Goal: Contribute content: Contribute content

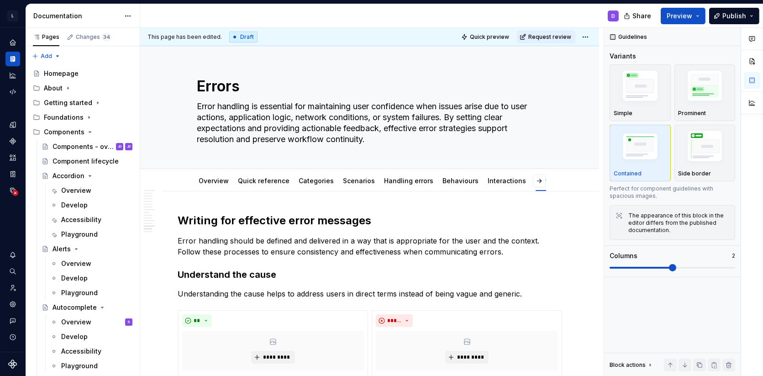
scroll to position [2791, 0]
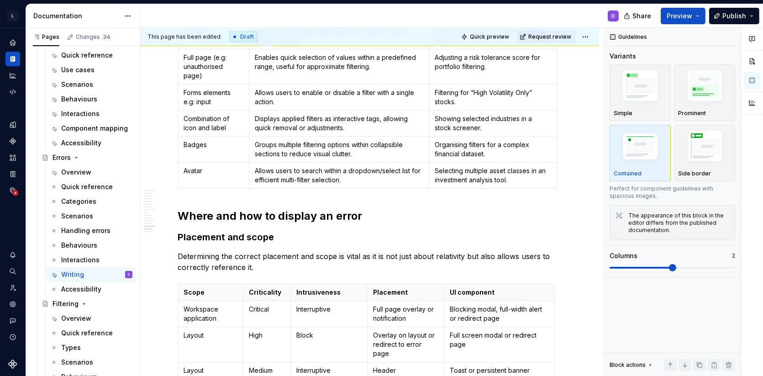
type textarea "*"
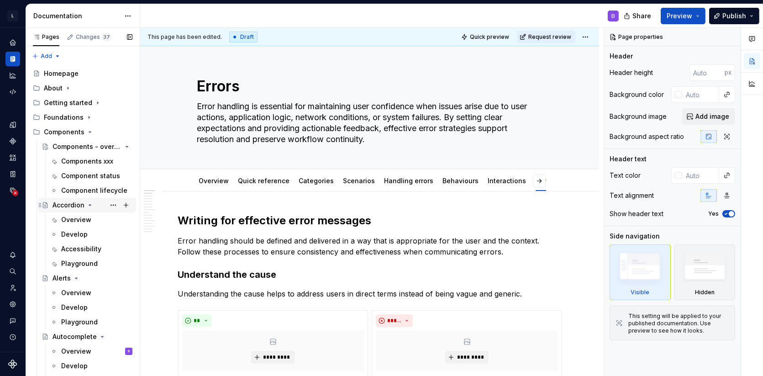
click at [88, 206] on icon "Page tree" at bounding box center [89, 204] width 7 height 7
click at [74, 221] on icon "Page tree" at bounding box center [76, 219] width 7 height 7
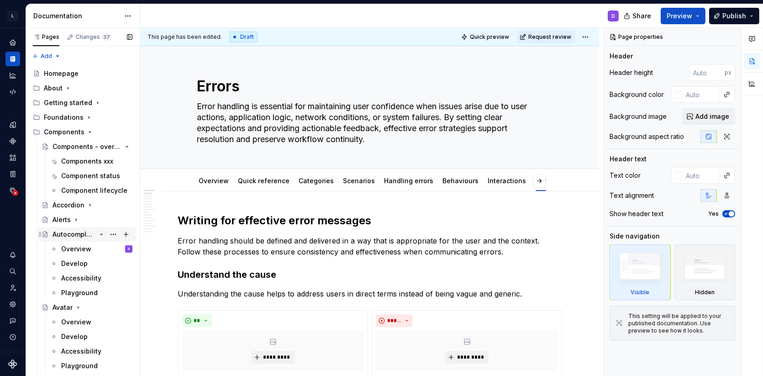
click at [99, 234] on icon "Page tree" at bounding box center [101, 233] width 7 height 7
click at [80, 251] on icon "Page tree" at bounding box center [77, 248] width 7 height 7
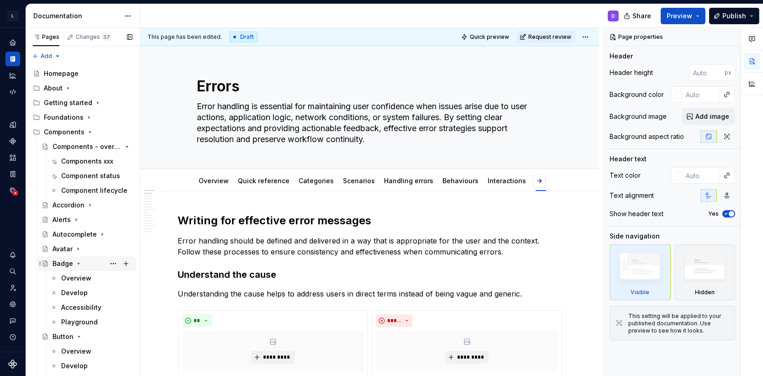
click at [96, 267] on div "Badge" at bounding box center [92, 263] width 80 height 13
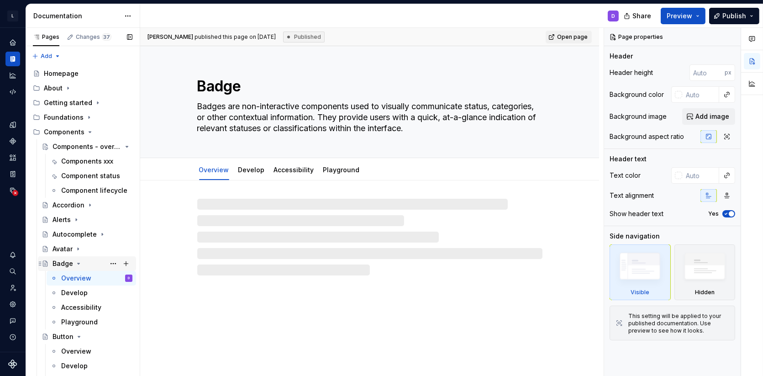
click at [77, 264] on icon "Page tree" at bounding box center [78, 263] width 7 height 7
click at [80, 279] on icon "Page tree" at bounding box center [78, 277] width 7 height 7
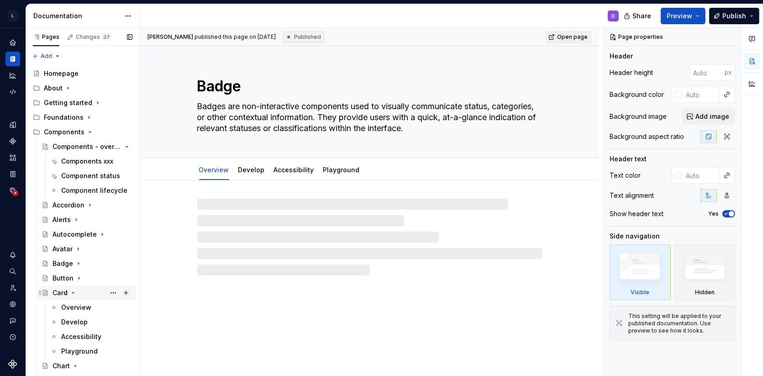
click at [73, 292] on icon "Page tree" at bounding box center [73, 292] width 2 height 1
click at [74, 306] on icon "Page tree" at bounding box center [75, 306] width 7 height 7
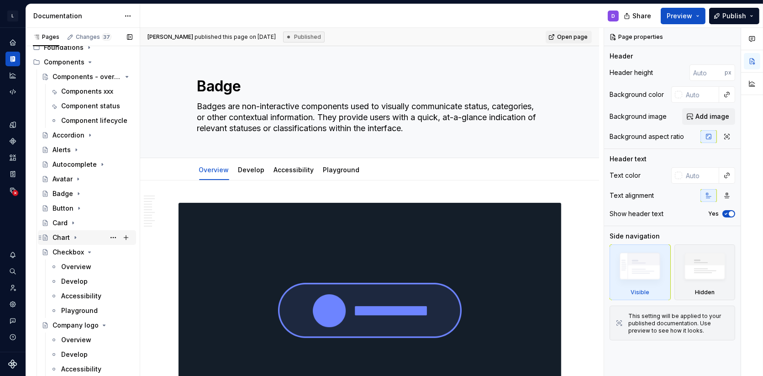
scroll to position [72, 0]
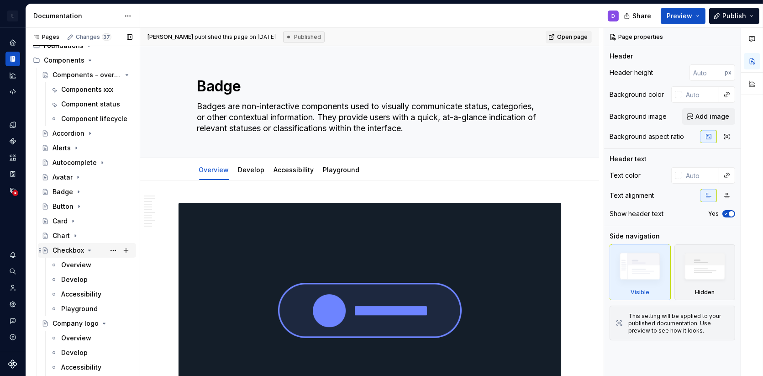
click at [87, 249] on icon "Page tree" at bounding box center [89, 249] width 7 height 7
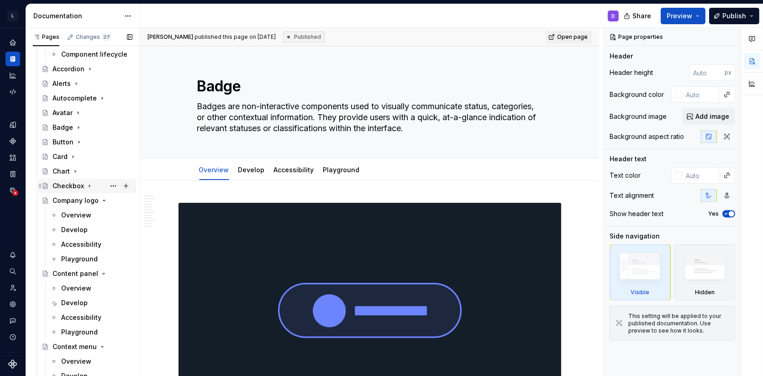
scroll to position [144, 0]
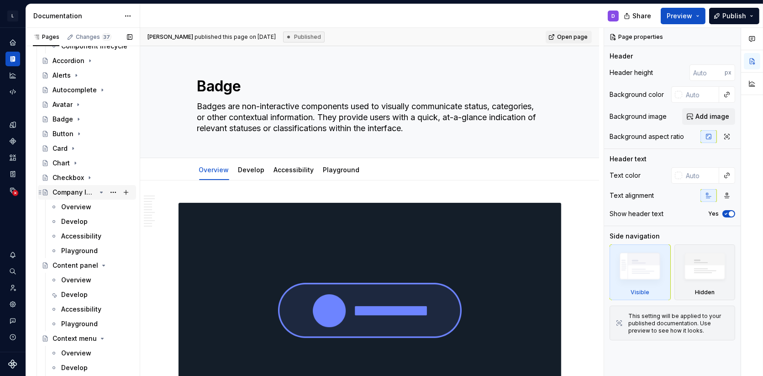
click at [102, 192] on icon "Page tree" at bounding box center [101, 192] width 2 height 1
click at [100, 205] on icon "Page tree" at bounding box center [101, 206] width 7 height 7
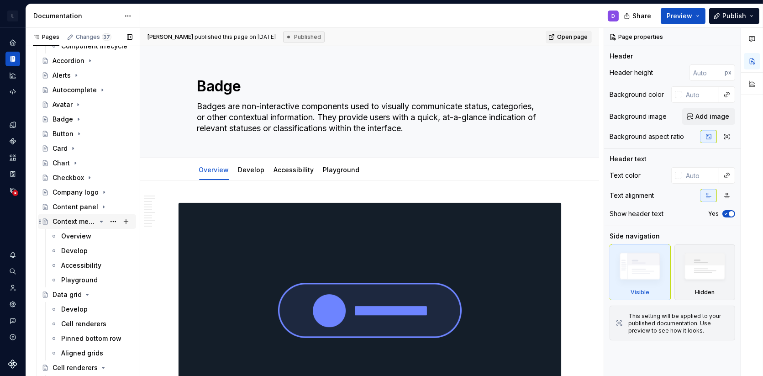
click at [99, 219] on icon "Page tree" at bounding box center [101, 221] width 7 height 7
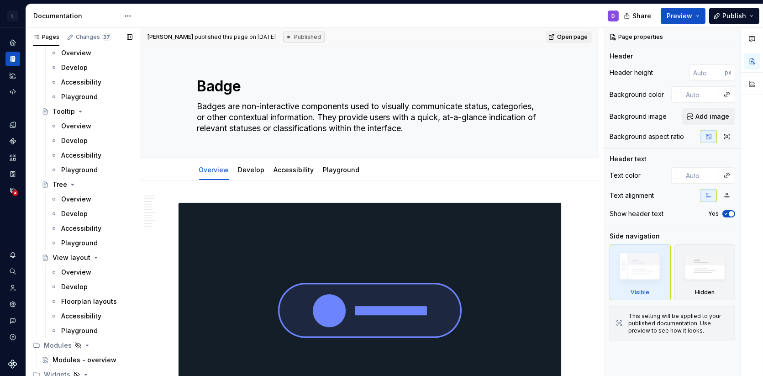
scroll to position [196, 0]
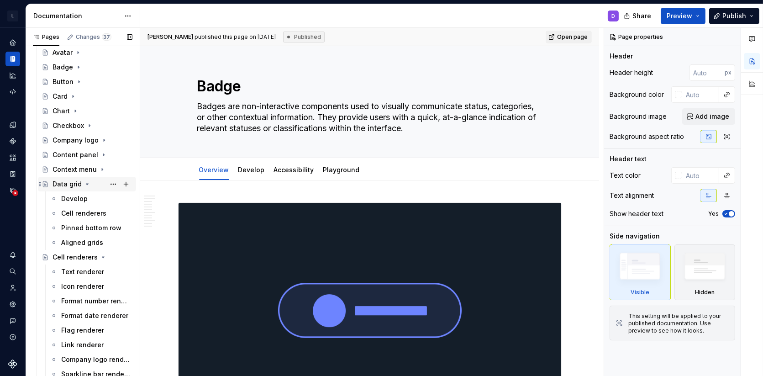
click at [84, 182] on icon "Page tree" at bounding box center [87, 183] width 7 height 7
click at [99, 197] on icon "Page tree" at bounding box center [101, 198] width 7 height 7
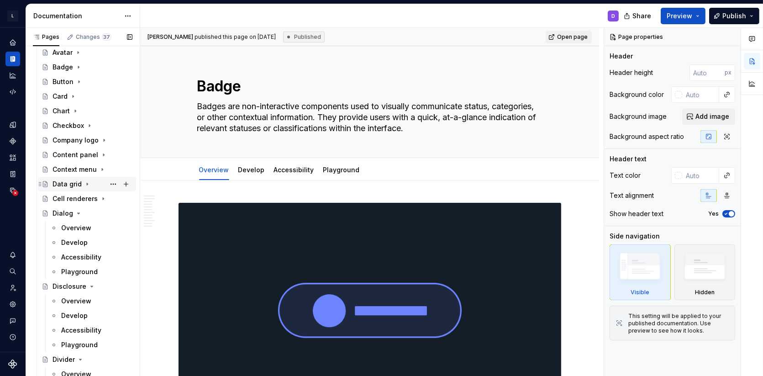
scroll to position [0, 0]
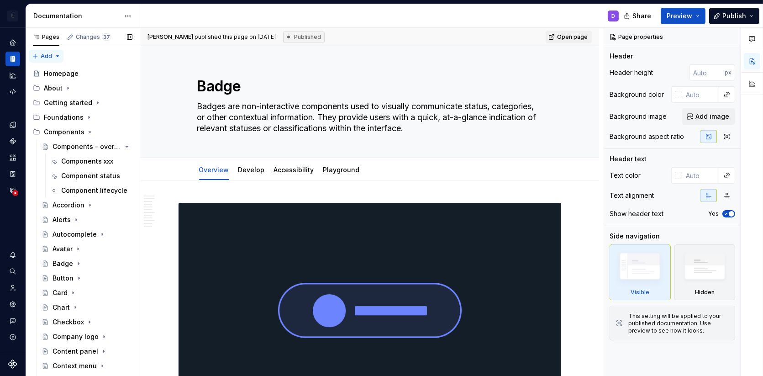
click at [47, 53] on div "Pages Changes 37 Add Accessibility guide for tree Page tree. Navigate the tree …" at bounding box center [83, 204] width 114 height 352
type textarea "*"
click at [59, 84] on div "New group" at bounding box center [75, 88] width 59 height 9
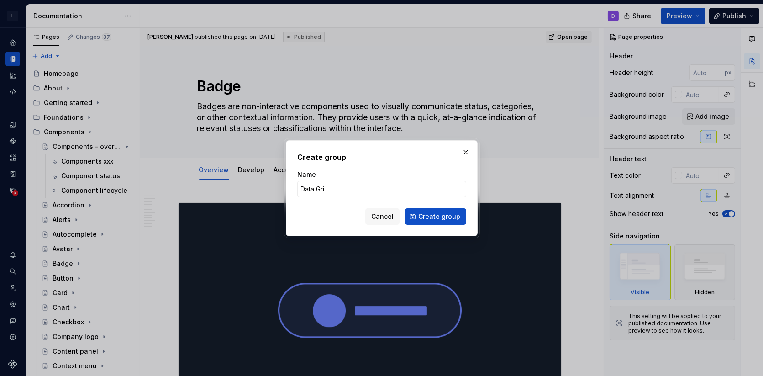
type input "Data Grid"
click button "Create group" at bounding box center [435, 216] width 61 height 16
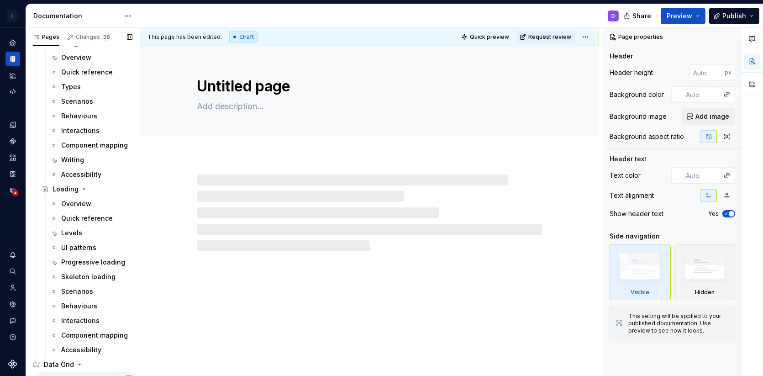
scroll to position [3937, 0]
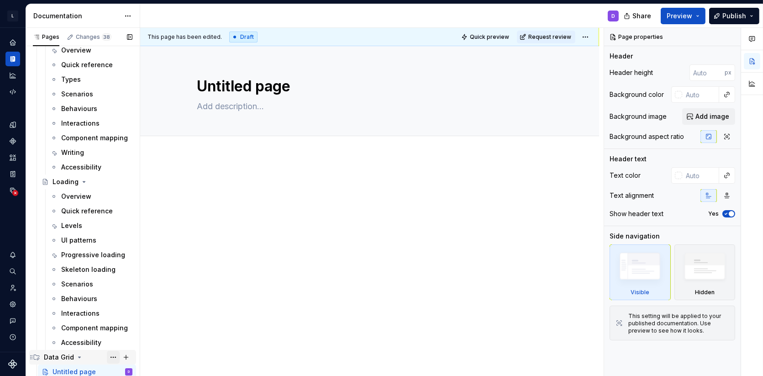
click at [115, 358] on button "Page tree" at bounding box center [113, 356] width 13 height 13
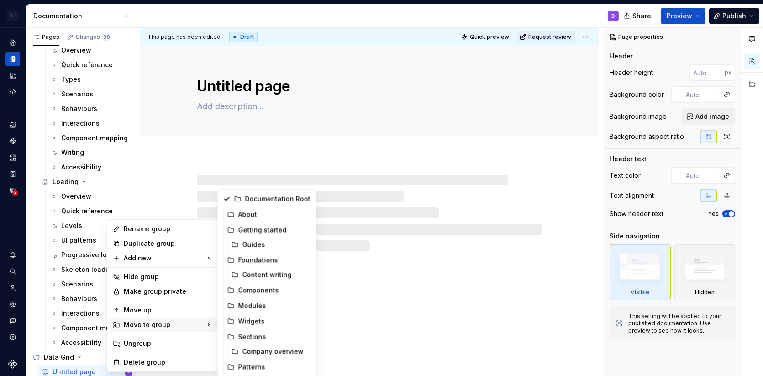
click at [165, 326] on div "Move to group" at bounding box center [163, 324] width 108 height 15
click at [253, 291] on div "Components" at bounding box center [274, 289] width 72 height 9
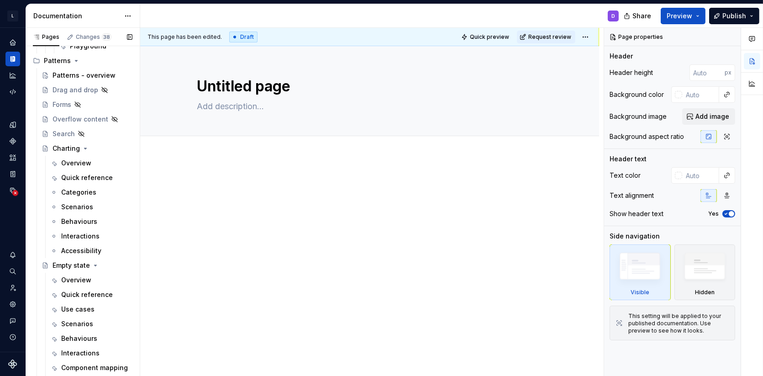
scroll to position [3362, 0]
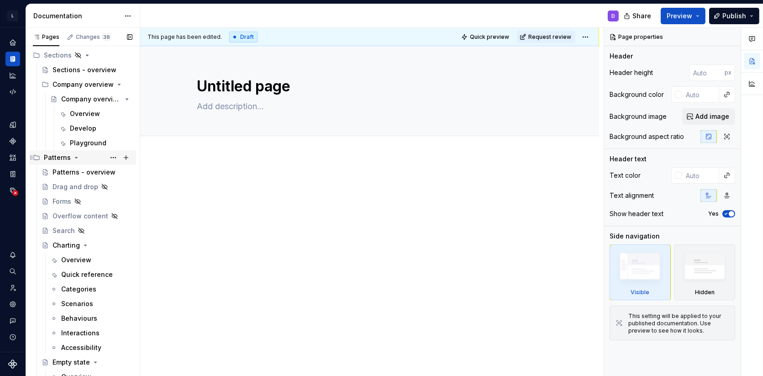
click at [73, 157] on icon "Page tree" at bounding box center [76, 157] width 7 height 7
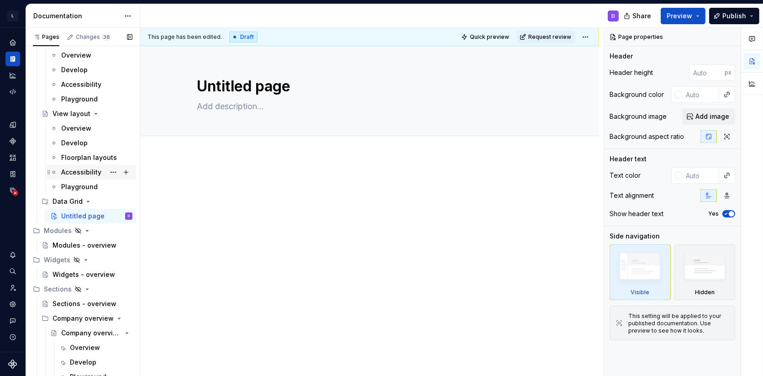
scroll to position [3120, 0]
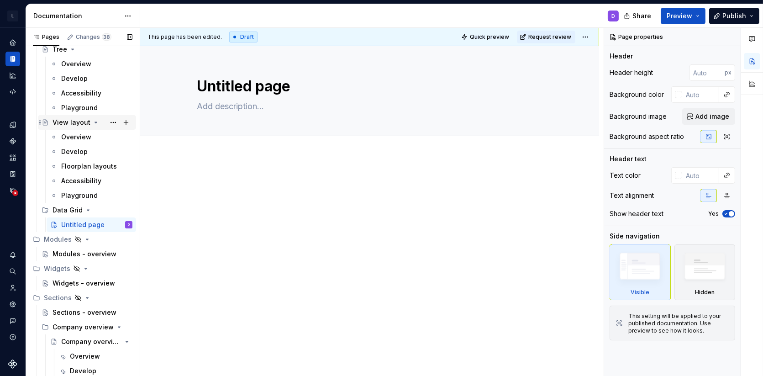
click at [92, 120] on icon "Page tree" at bounding box center [95, 122] width 7 height 7
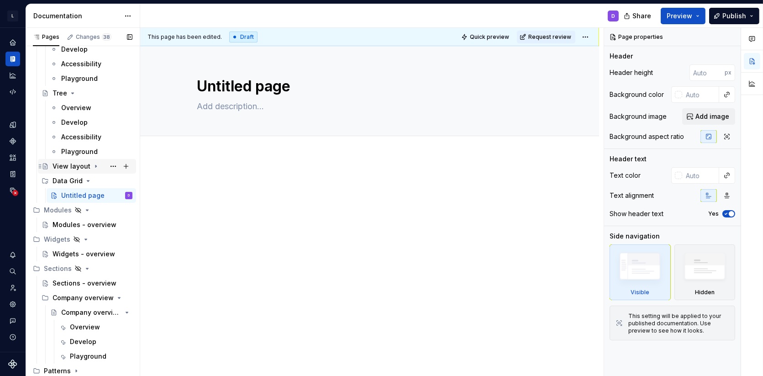
scroll to position [3076, 0]
click at [74, 92] on icon "Page tree" at bounding box center [72, 93] width 7 height 7
click at [125, 20] on html "L LSEG Workspace Design System D Design system data Documentation D Share Previ…" at bounding box center [381, 188] width 763 height 376
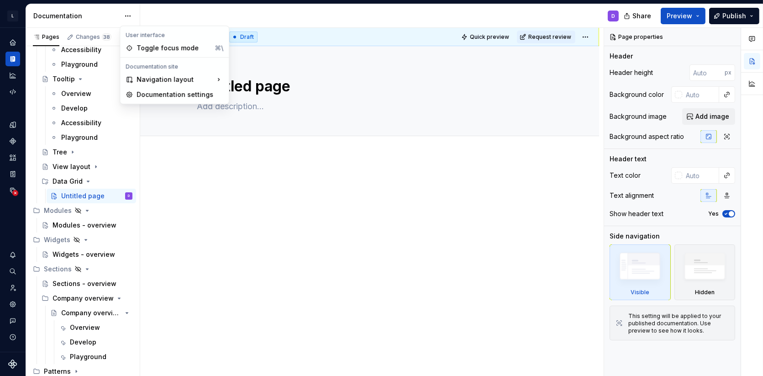
click at [179, 204] on html "L LSEG Workspace Design System D Design system data Documentation D Share Previ…" at bounding box center [381, 188] width 763 height 376
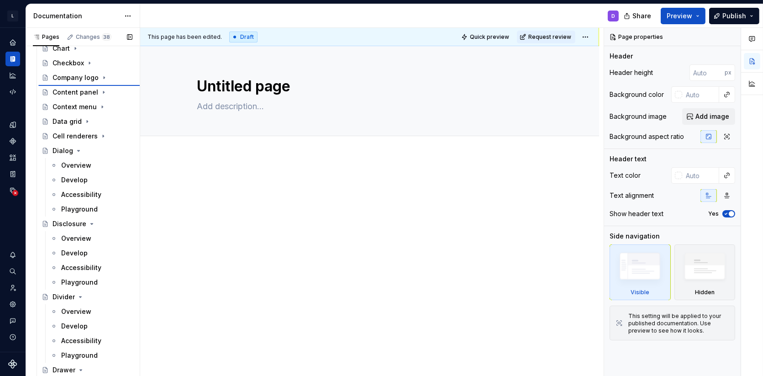
scroll to position [248, 0]
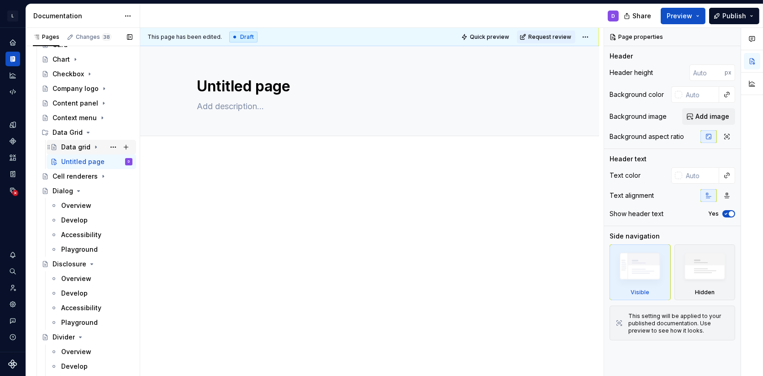
click at [77, 149] on div "Data grid" at bounding box center [75, 146] width 29 height 9
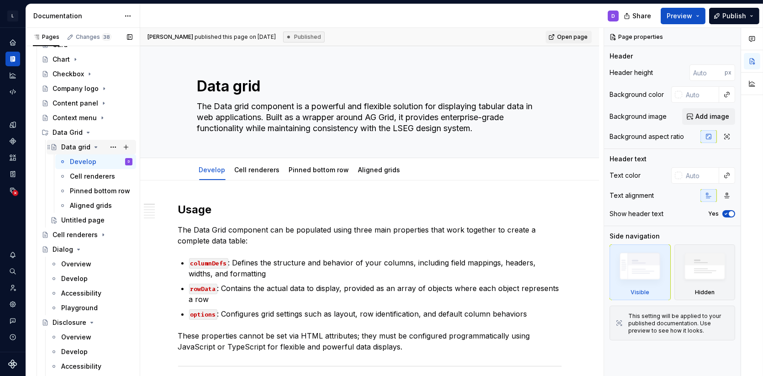
click at [92, 147] on icon "Page tree" at bounding box center [95, 146] width 7 height 7
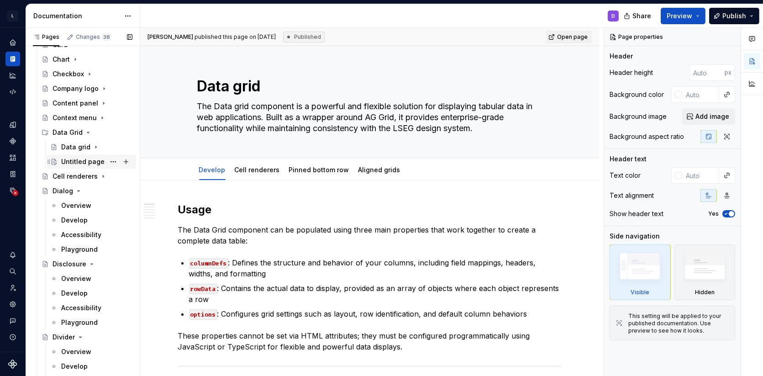
click at [81, 157] on div "Untitled page" at bounding box center [82, 161] width 43 height 9
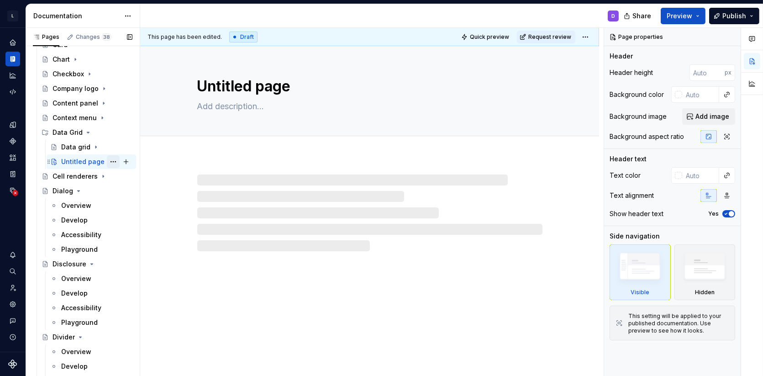
click at [113, 162] on button "Page tree" at bounding box center [113, 161] width 13 height 13
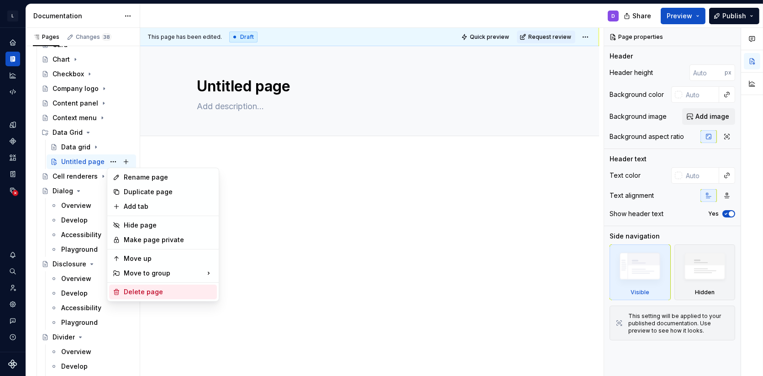
click at [147, 287] on div "Delete page" at bounding box center [168, 291] width 89 height 9
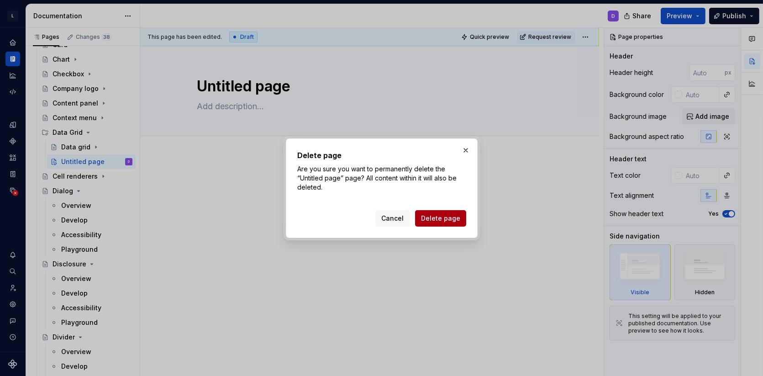
click at [440, 222] on span "Delete page" at bounding box center [440, 218] width 39 height 9
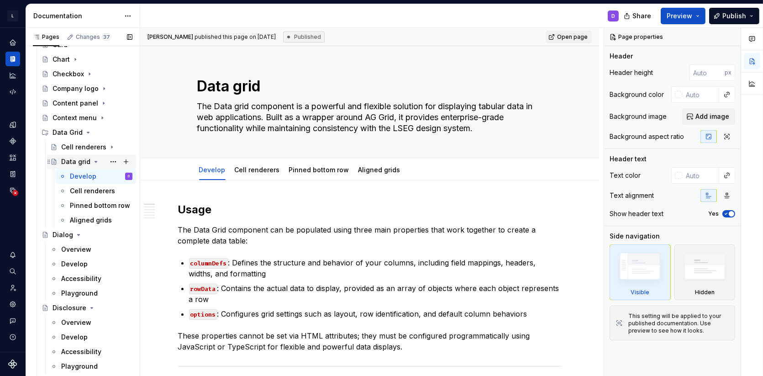
click at [93, 162] on icon "Page tree" at bounding box center [95, 161] width 7 height 7
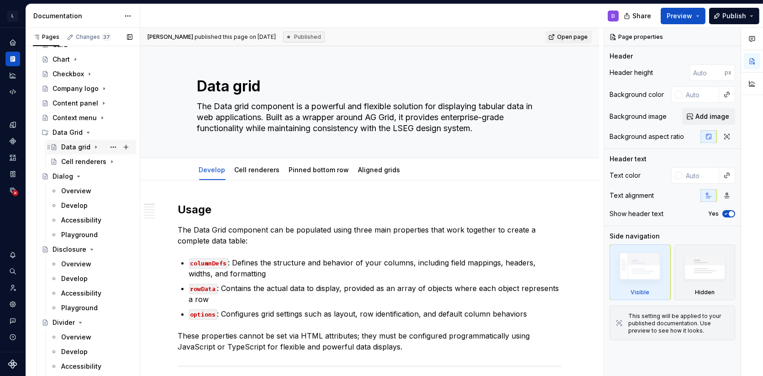
click at [87, 147] on div "Data grid" at bounding box center [75, 146] width 29 height 9
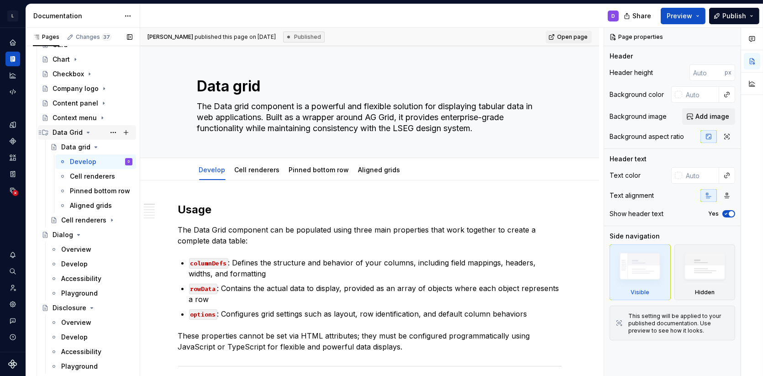
click at [78, 130] on div "Data Grid" at bounding box center [67, 132] width 30 height 9
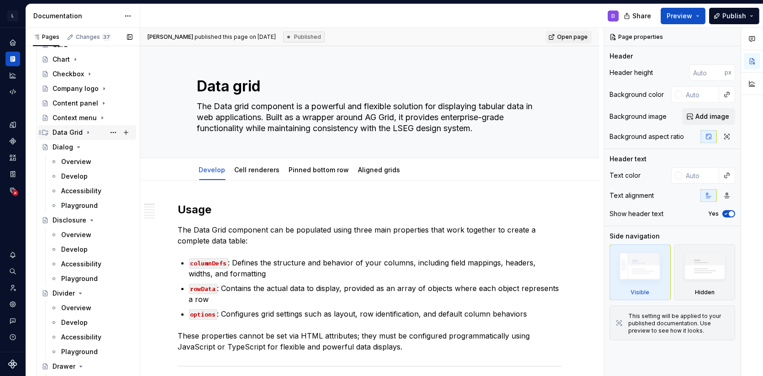
click at [78, 130] on div "Data Grid" at bounding box center [67, 132] width 30 height 9
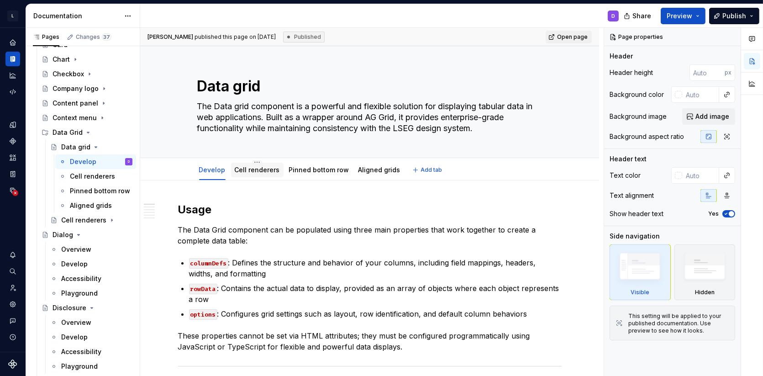
click at [261, 170] on link "Cell renderers" at bounding box center [257, 170] width 45 height 8
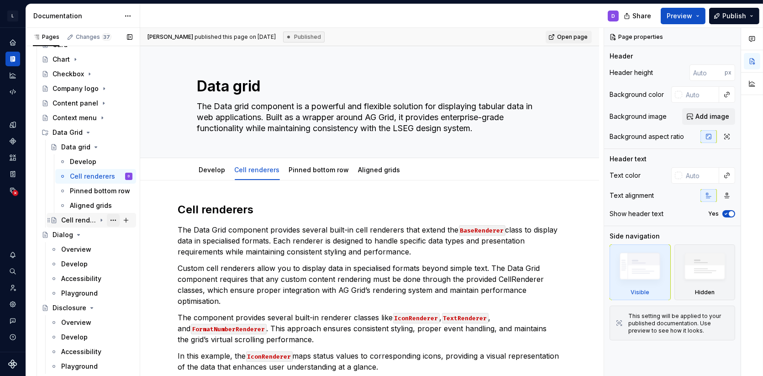
click at [107, 219] on button "Page tree" at bounding box center [113, 220] width 13 height 13
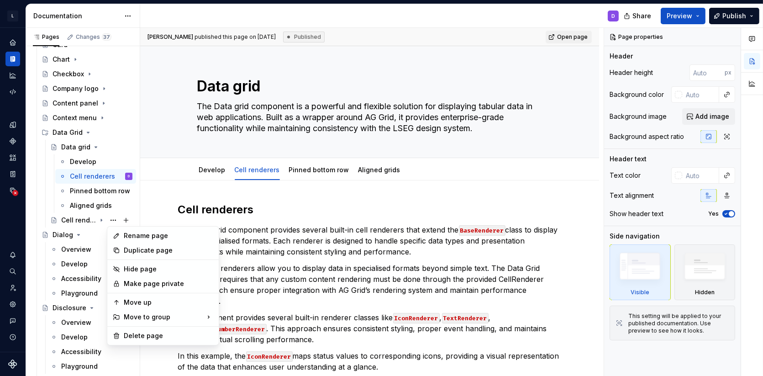
click at [307, 238] on html "L LSEG Workspace Design System D Design system data Documentation D Share Previ…" at bounding box center [381, 188] width 763 height 376
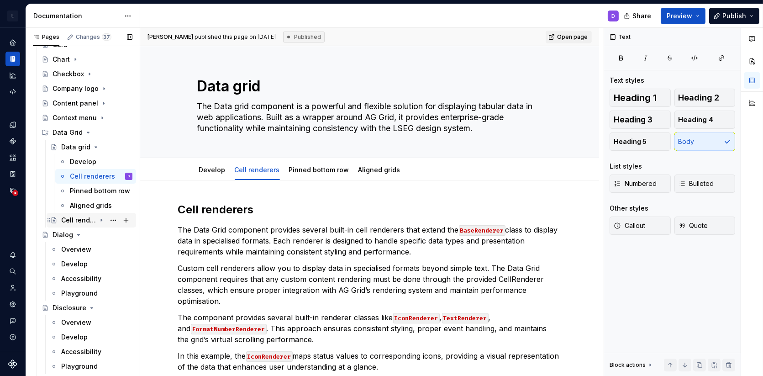
click at [81, 223] on div "Cell renderers" at bounding box center [78, 219] width 35 height 9
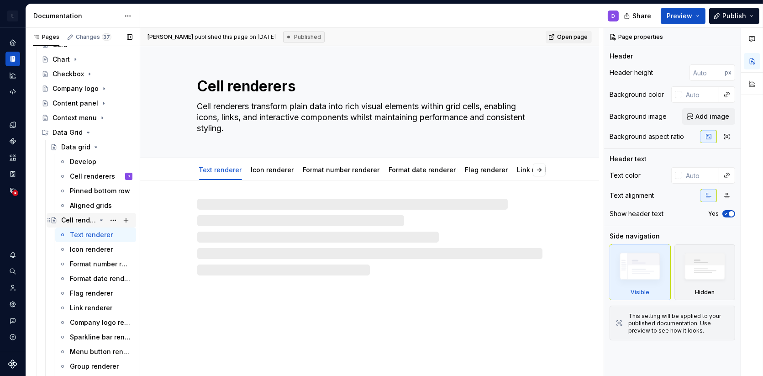
click at [98, 221] on icon "Page tree" at bounding box center [101, 219] width 7 height 7
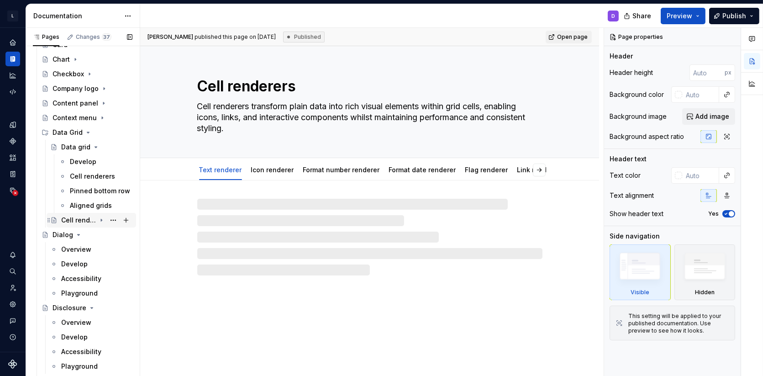
click at [98, 221] on icon "Page tree" at bounding box center [101, 219] width 7 height 7
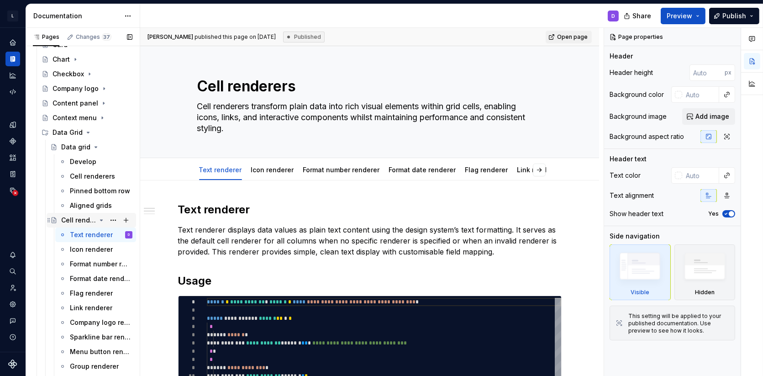
click at [102, 220] on icon "Page tree" at bounding box center [101, 220] width 2 height 1
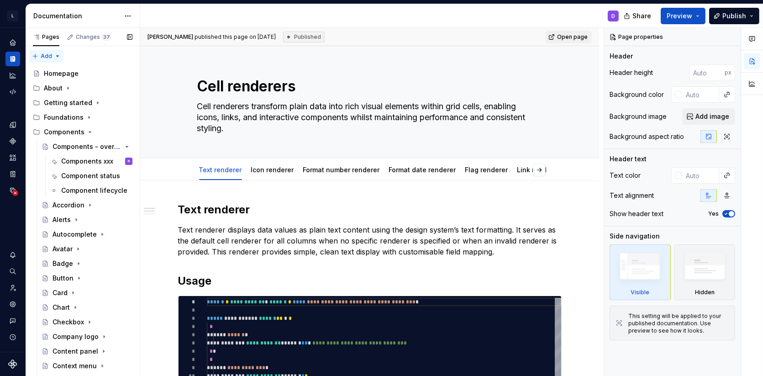
click at [52, 53] on div "Pages Changes 37 Add Accessibility guide for tree Page tree. Navigate the tree …" at bounding box center [83, 204] width 114 height 352
click at [61, 86] on div "New group" at bounding box center [75, 88] width 59 height 9
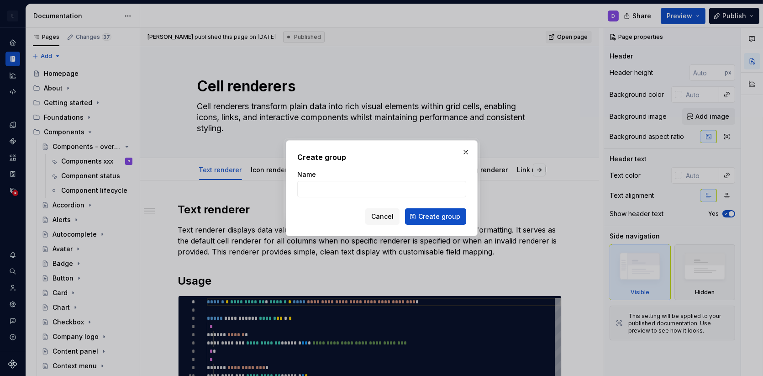
type textarea "*"
type input "e"
type input "Cell renderers"
click at [435, 216] on span "Create group" at bounding box center [439, 216] width 42 height 9
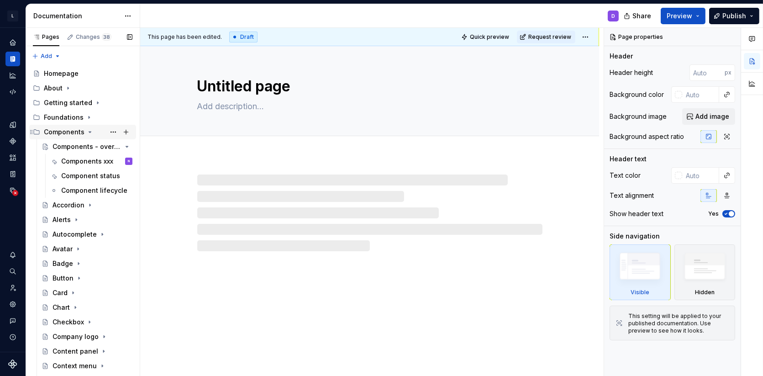
click at [86, 131] on icon "Page tree" at bounding box center [89, 131] width 7 height 7
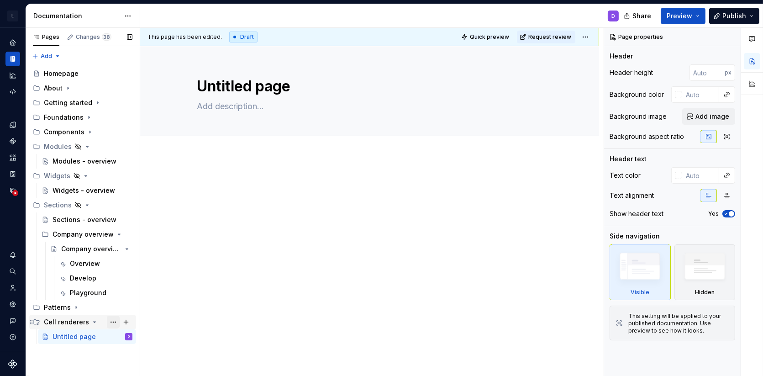
click at [117, 321] on button "Page tree" at bounding box center [113, 321] width 13 height 13
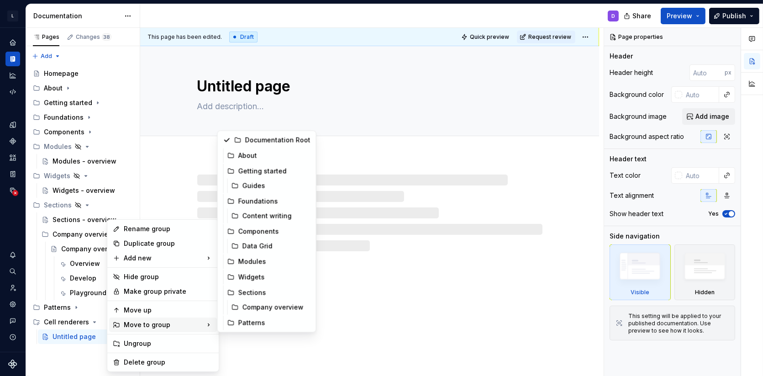
click at [161, 328] on div "Move to group" at bounding box center [163, 324] width 108 height 15
click at [263, 245] on div "Data Grid" at bounding box center [276, 245] width 68 height 9
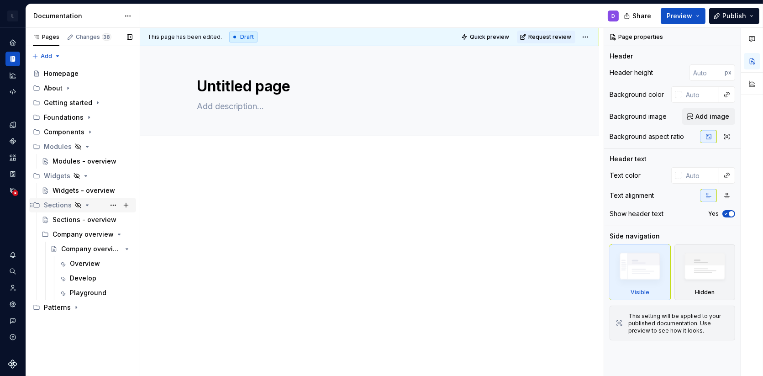
click at [84, 204] on icon "Page tree" at bounding box center [87, 204] width 7 height 7
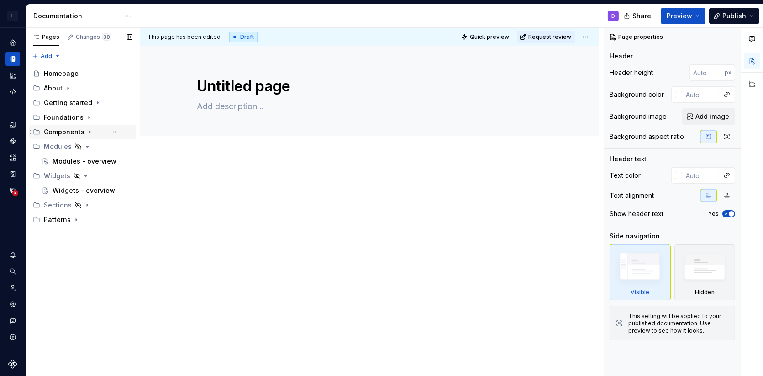
click at [86, 132] on icon "Page tree" at bounding box center [89, 131] width 7 height 7
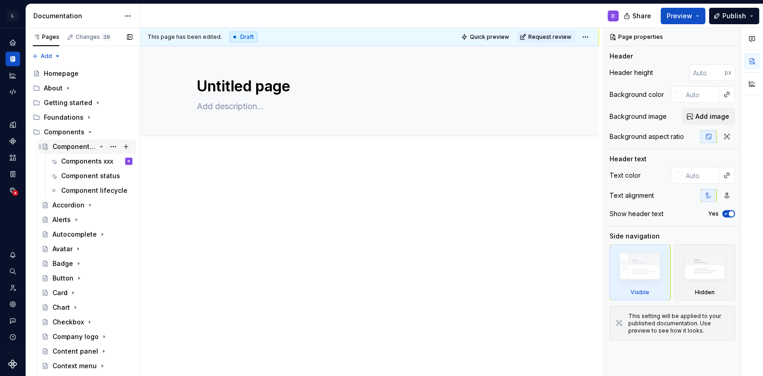
click at [100, 148] on icon "Page tree" at bounding box center [101, 146] width 7 height 7
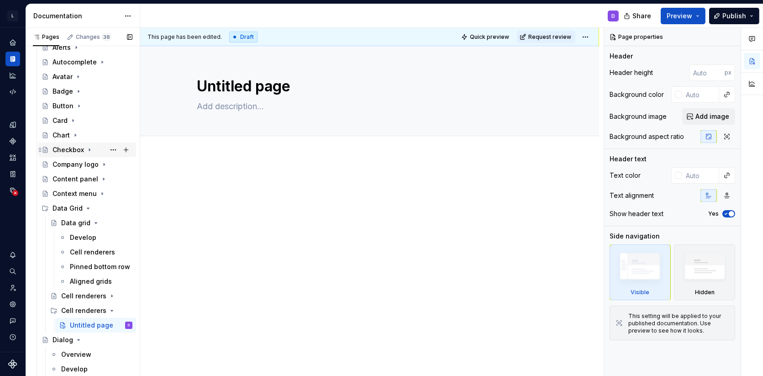
scroll to position [136, 0]
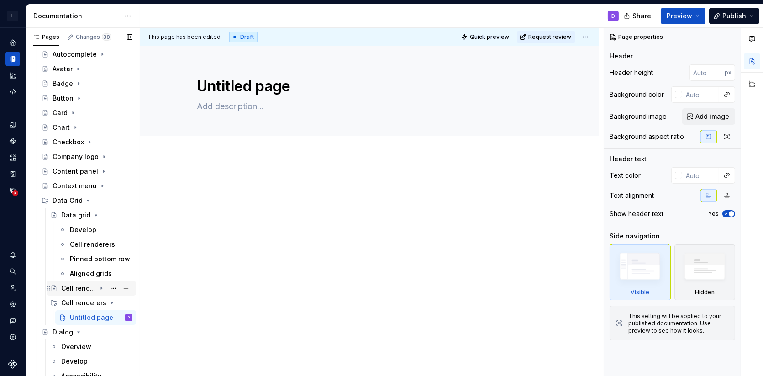
click at [85, 287] on div "Cell renderers" at bounding box center [78, 287] width 35 height 9
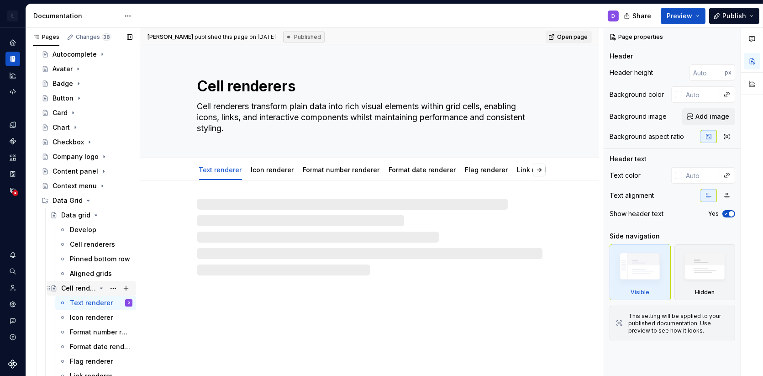
click at [97, 286] on div "Cell renderers" at bounding box center [96, 288] width 71 height 13
click at [101, 286] on icon "Page tree" at bounding box center [101, 287] width 7 height 7
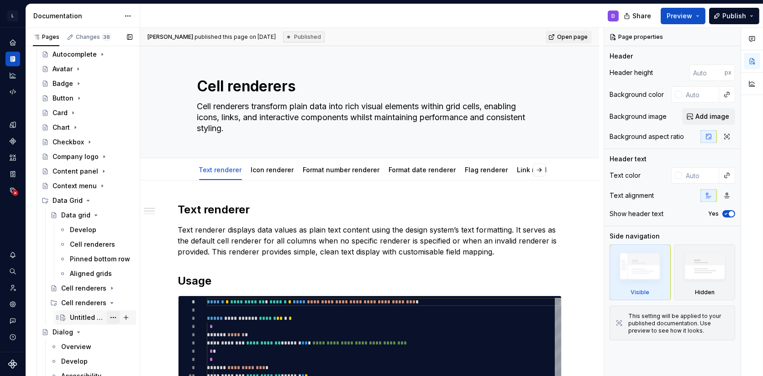
click at [117, 316] on button "Page tree" at bounding box center [113, 317] width 13 height 13
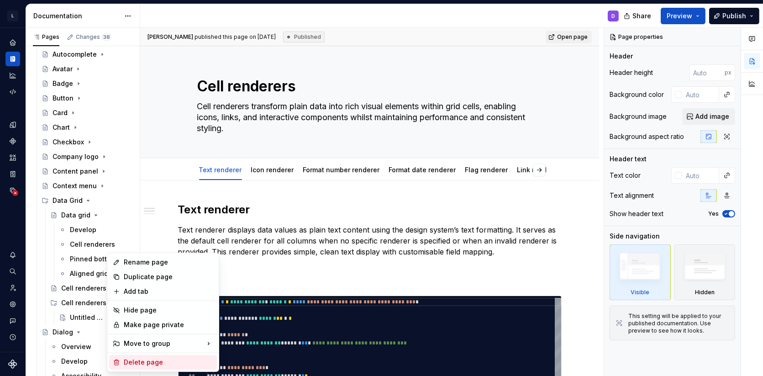
click at [130, 359] on div "Delete page" at bounding box center [168, 361] width 89 height 9
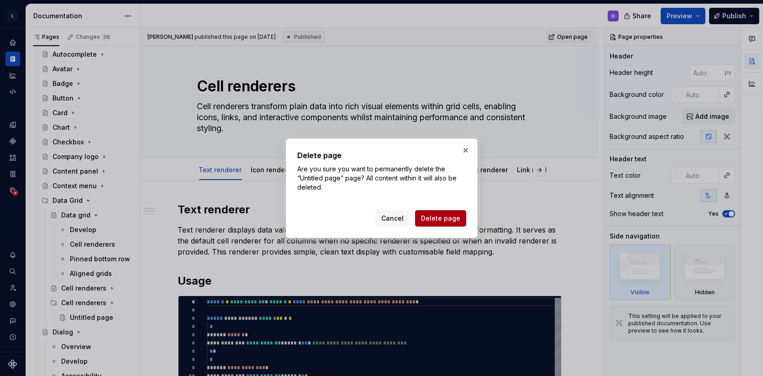
click at [433, 214] on span "Delete page" at bounding box center [440, 218] width 39 height 9
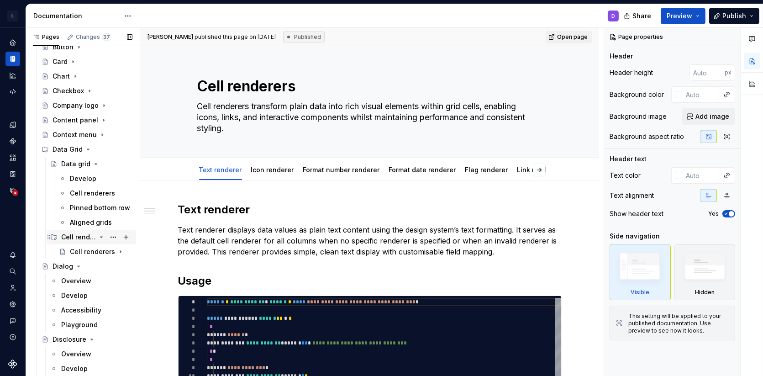
scroll to position [189, 0]
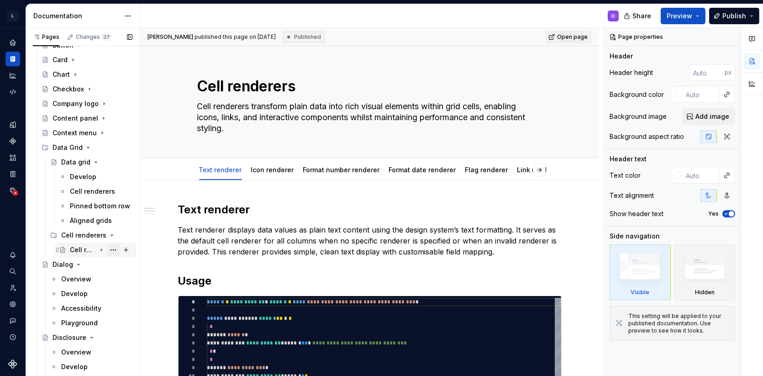
click at [114, 248] on button "Page tree" at bounding box center [113, 249] width 13 height 13
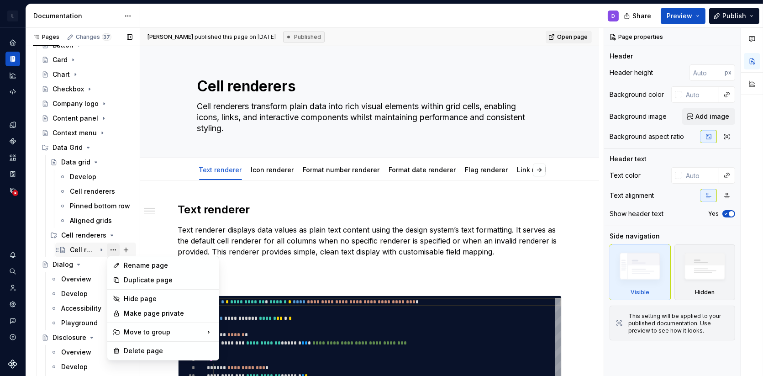
click at [114, 248] on div "Pages Changes 37 Add Accessibility guide for tree Page tree. Navigate the tree …" at bounding box center [83, 204] width 114 height 352
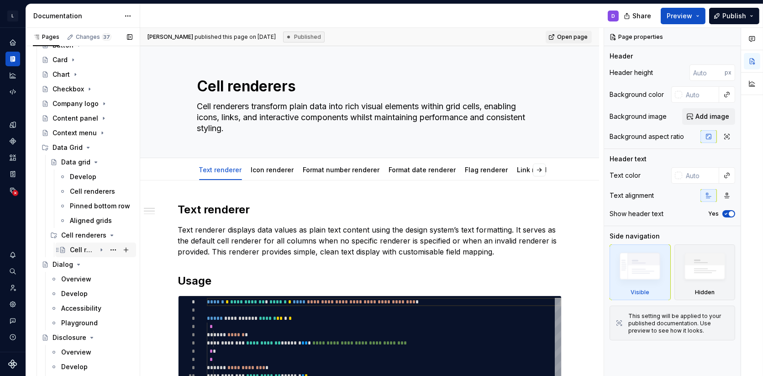
click at [99, 249] on icon "Page tree" at bounding box center [101, 249] width 7 height 7
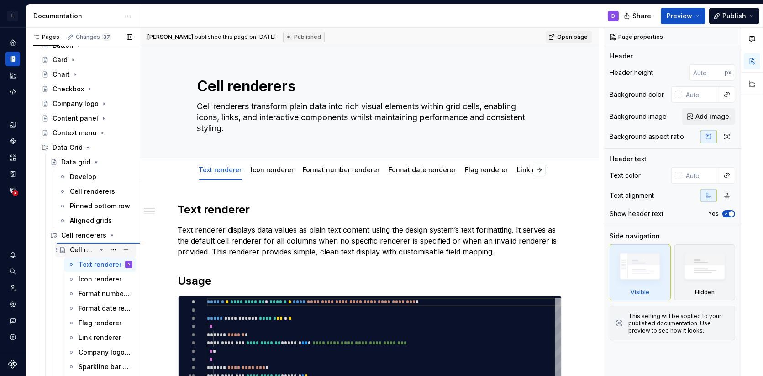
type textarea "*"
type textarea "Text renderer"
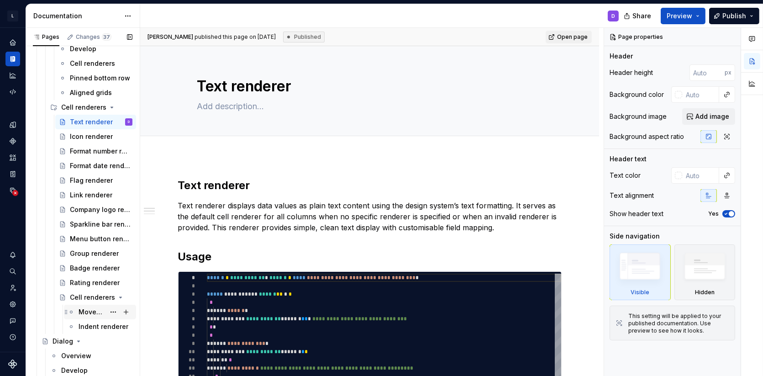
scroll to position [327, 0]
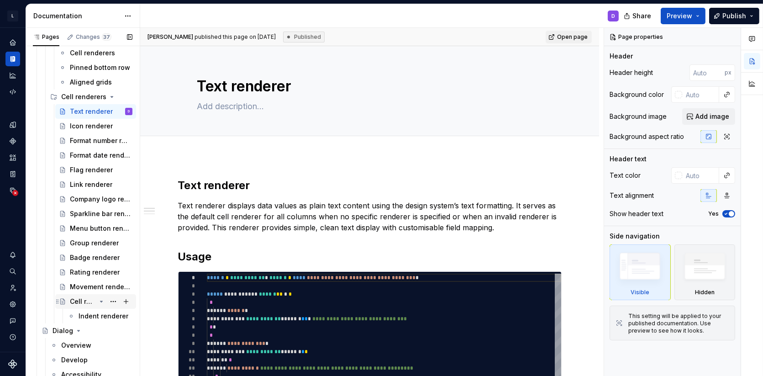
drag, startPoint x: 82, startPoint y: 315, endPoint x: 66, endPoint y: 294, distance: 26.1
click at [66, 294] on div "Cell renderers Indent renderer" at bounding box center [95, 308] width 82 height 29
drag, startPoint x: 67, startPoint y: 316, endPoint x: 61, endPoint y: 296, distance: 20.5
click at [61, 296] on div "Cell renderers Indent renderer" at bounding box center [95, 308] width 82 height 29
drag, startPoint x: 69, startPoint y: 314, endPoint x: 61, endPoint y: 298, distance: 18.0
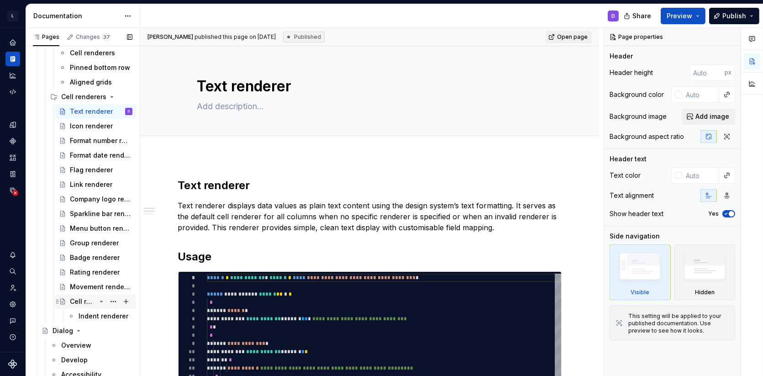
click at [61, 298] on div "Cell renderers Indent renderer" at bounding box center [95, 308] width 82 height 29
click at [112, 314] on button "Page tree" at bounding box center [113, 315] width 13 height 13
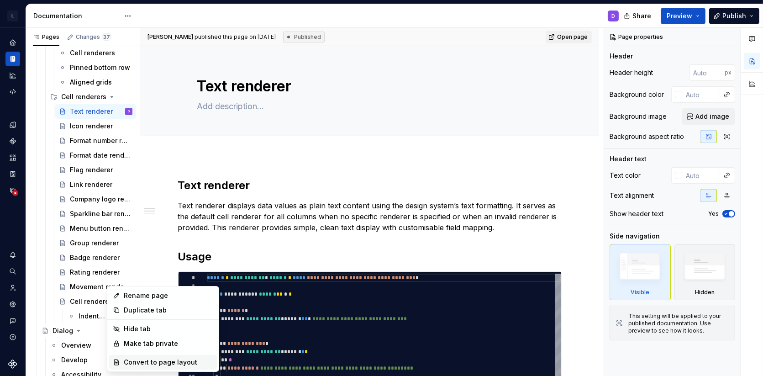
click at [161, 363] on div "Convert to page layout" at bounding box center [168, 361] width 89 height 9
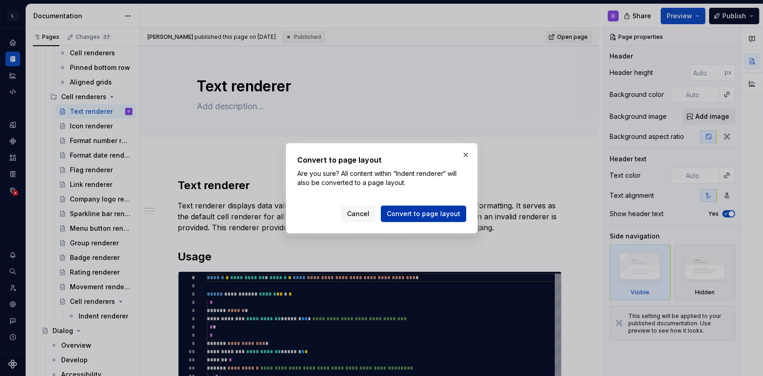
click at [419, 212] on span "Convert to page layout" at bounding box center [423, 213] width 73 height 9
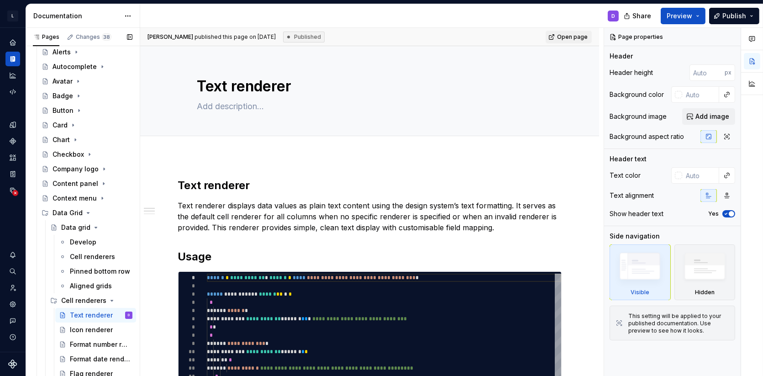
scroll to position [0, 0]
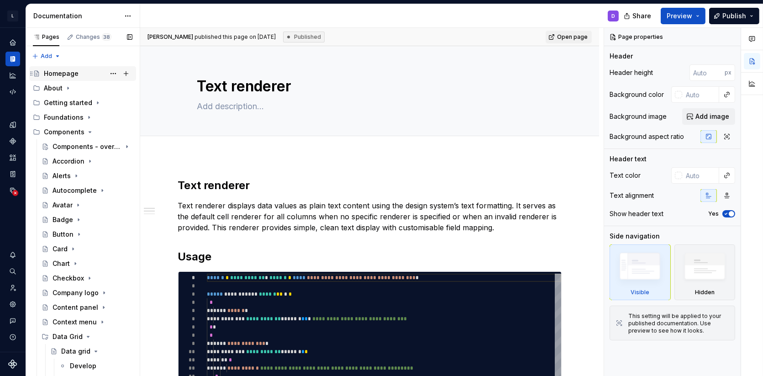
click at [76, 73] on div "Homepage" at bounding box center [61, 73] width 35 height 9
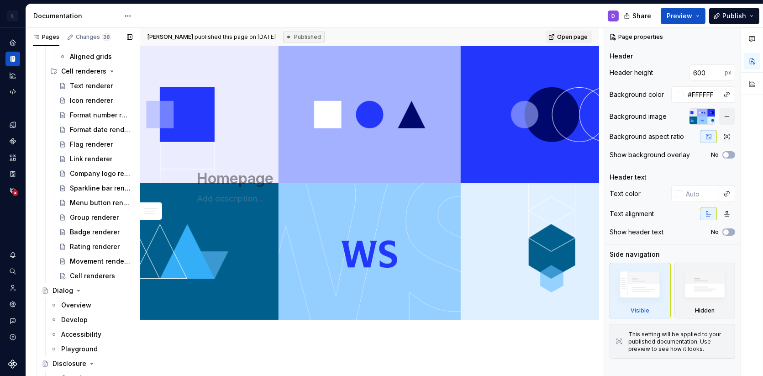
scroll to position [354, 0]
click at [112, 273] on button "Page tree" at bounding box center [113, 274] width 13 height 13
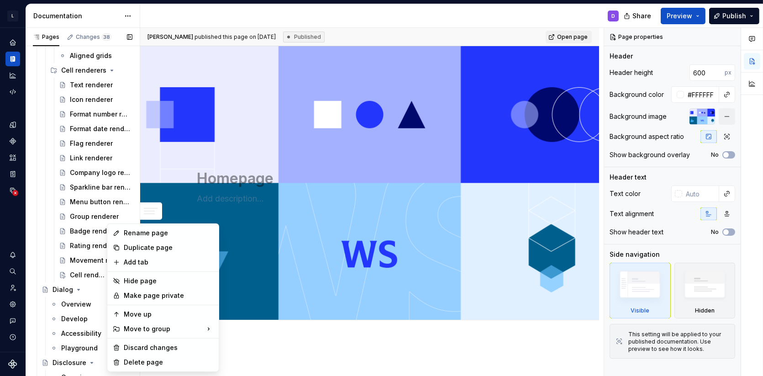
click at [76, 276] on div "Pages Changes 38 Add Accessibility guide for tree Page tree. Navigate the tree …" at bounding box center [83, 204] width 114 height 352
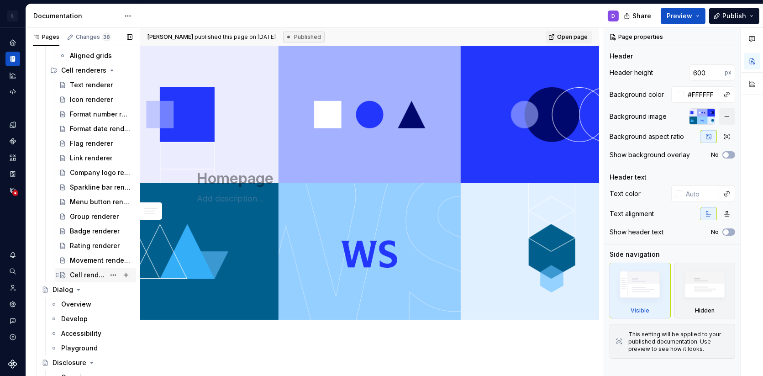
click at [78, 276] on div "Cell renderers" at bounding box center [87, 274] width 35 height 9
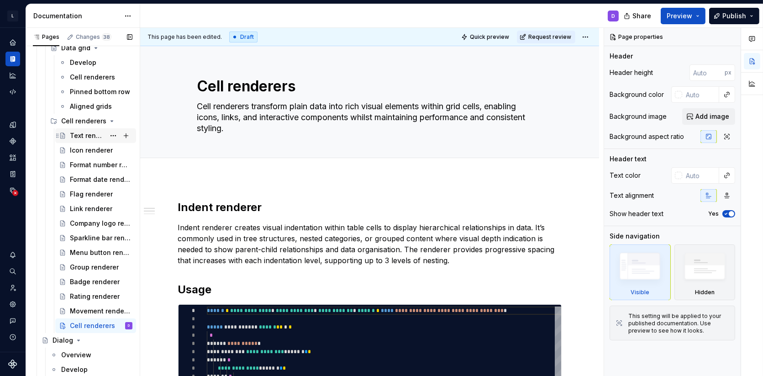
scroll to position [302, 0]
click at [94, 75] on div "Cell renderers" at bounding box center [87, 77] width 35 height 9
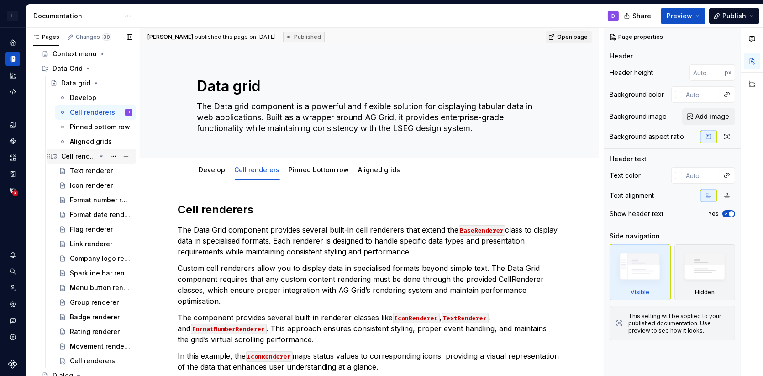
scroll to position [261, 0]
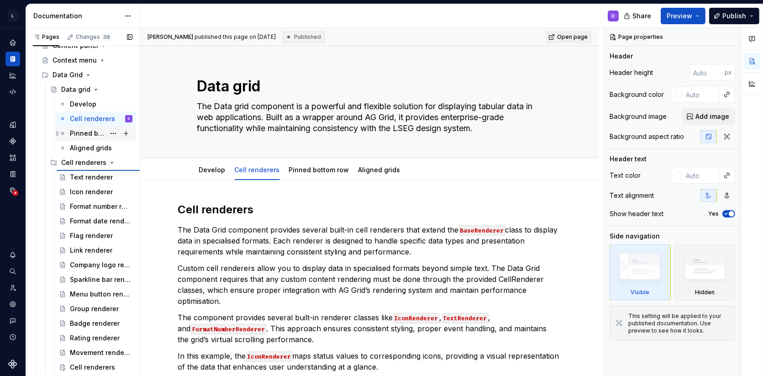
type textarea "*"
type textarea "Cell renderers"
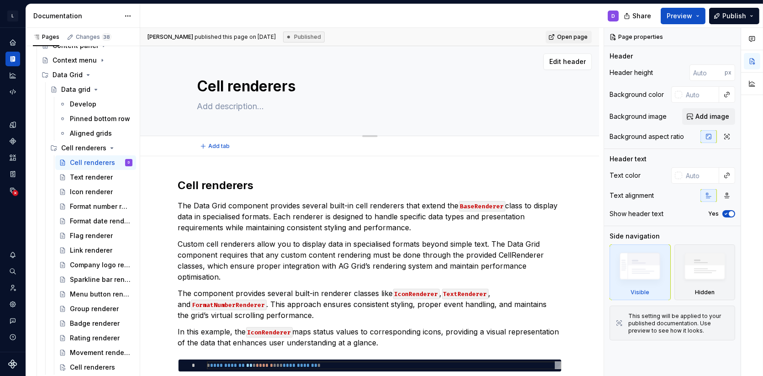
click at [254, 91] on textarea "Cell renderers" at bounding box center [367, 86] width 345 height 22
type textarea "*"
type textarea "O"
type textarea "*"
type textarea "Ov"
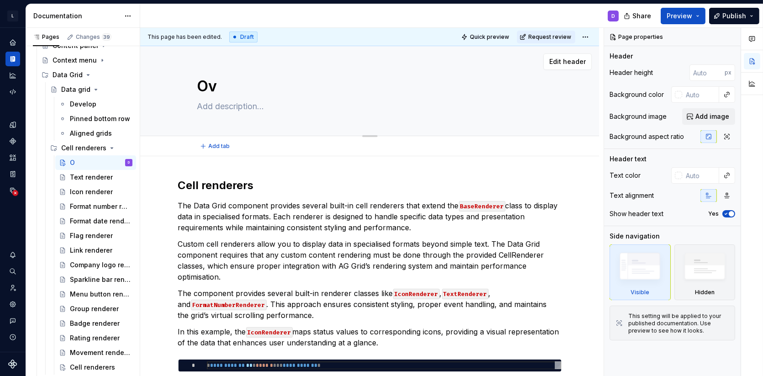
type textarea "*"
type textarea "Ove"
type textarea "*"
type textarea "Over"
type textarea "*"
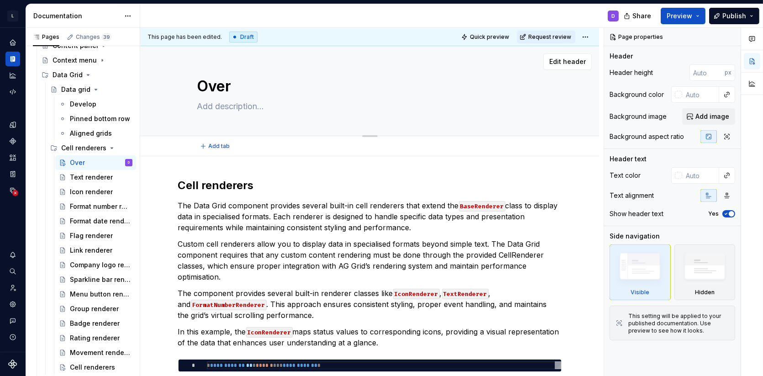
type textarea "Overv"
type textarea "*"
type textarea "Overvie"
type textarea "*"
type textarea "Overview"
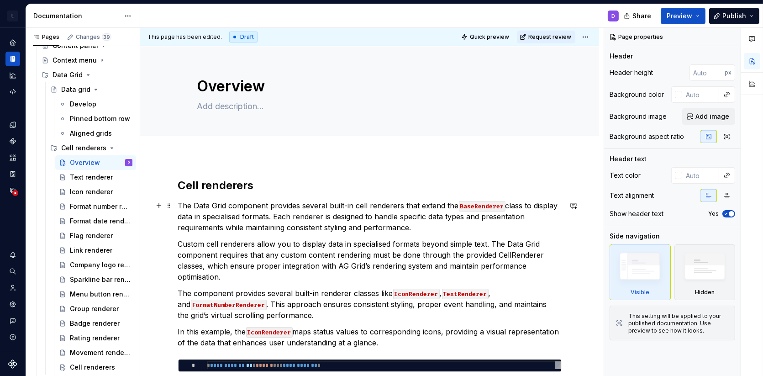
type textarea "*"
type textarea "Overview"
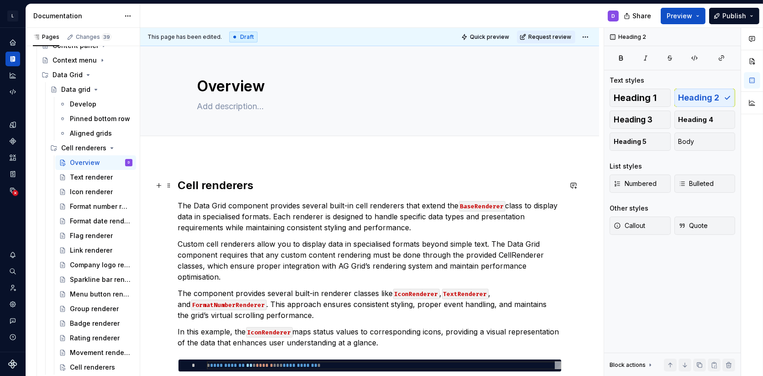
click at [244, 187] on h2 "Cell renderers" at bounding box center [369, 185] width 383 height 15
click at [268, 187] on h2 "Cell renderers" at bounding box center [369, 185] width 383 height 15
type textarea "*"
click at [337, 219] on p "The Data Grid component provides several built-in cell renderers that extend th…" at bounding box center [369, 216] width 383 height 33
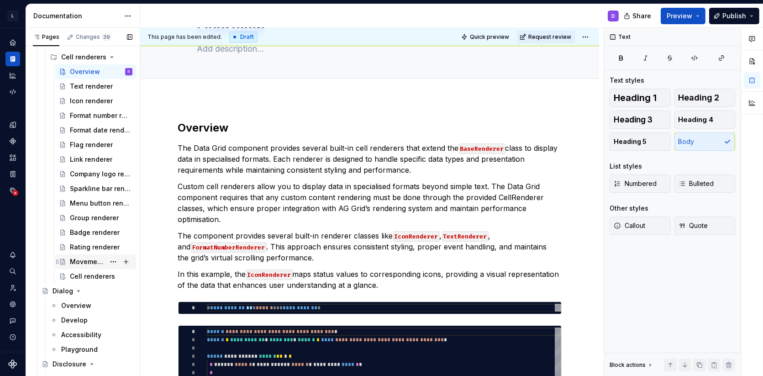
scroll to position [354, 0]
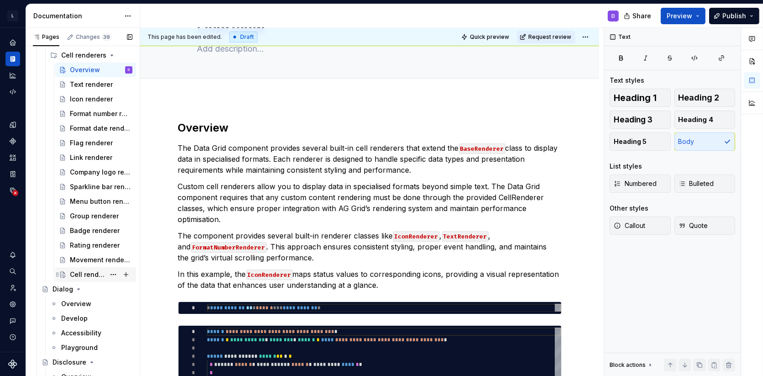
click at [85, 272] on div "Cell renderers" at bounding box center [87, 274] width 35 height 9
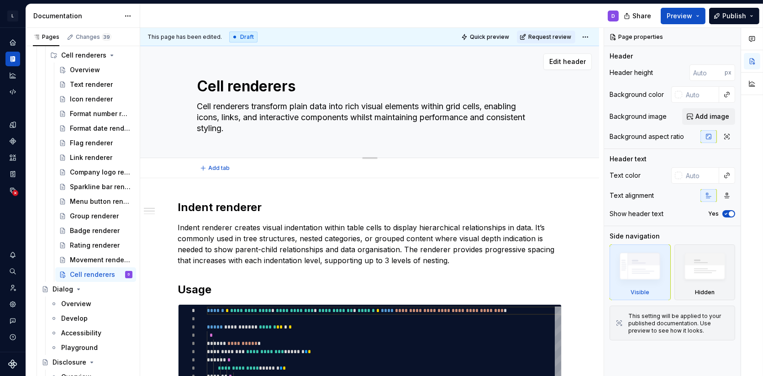
click at [231, 130] on textarea "Cell renderers transform plain data into rich visual elements within grid cells…" at bounding box center [367, 117] width 345 height 37
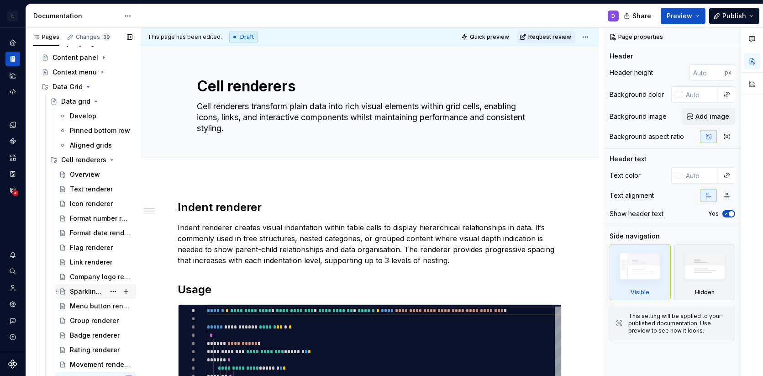
scroll to position [249, 0]
click at [82, 175] on div "Overview" at bounding box center [85, 174] width 30 height 9
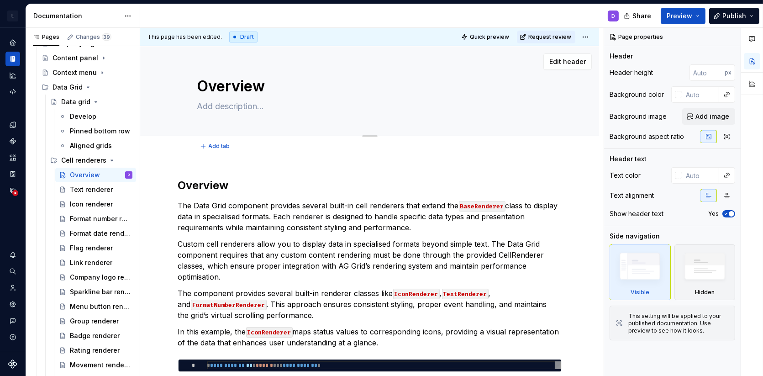
click at [257, 107] on textarea at bounding box center [367, 106] width 345 height 15
paste textarea "Cell renderers transform plain data into rich visual elements within grid cells…"
type textarea "*"
type textarea "Cell renderers transform plain data into rich visual elements within grid cells…"
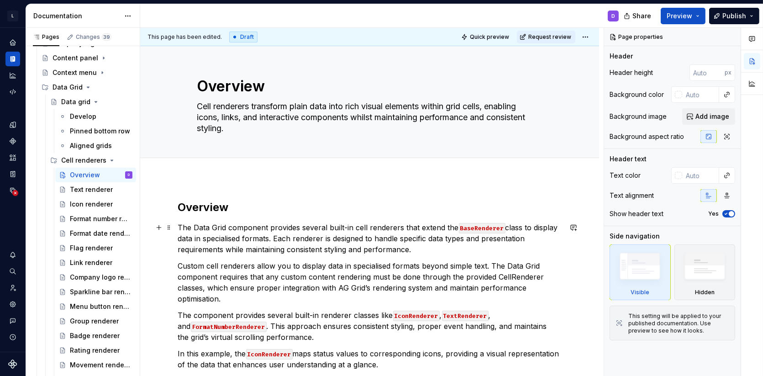
type textarea "*"
type textarea "Cell renderers transform plain data into rich visual elements within grid cells…"
click at [94, 188] on div "Text renderer" at bounding box center [87, 189] width 35 height 9
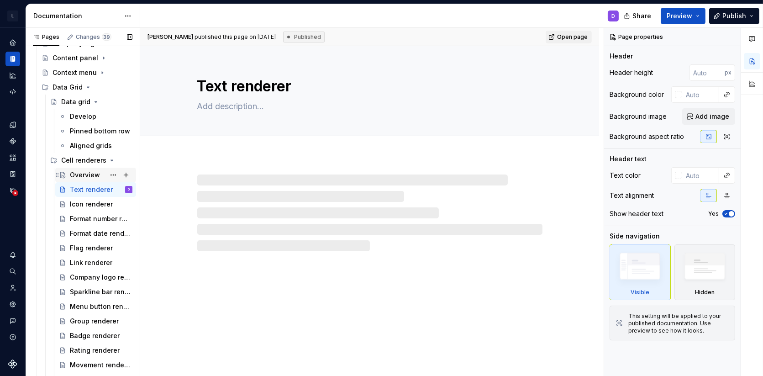
click at [87, 175] on div "Overview" at bounding box center [85, 174] width 30 height 9
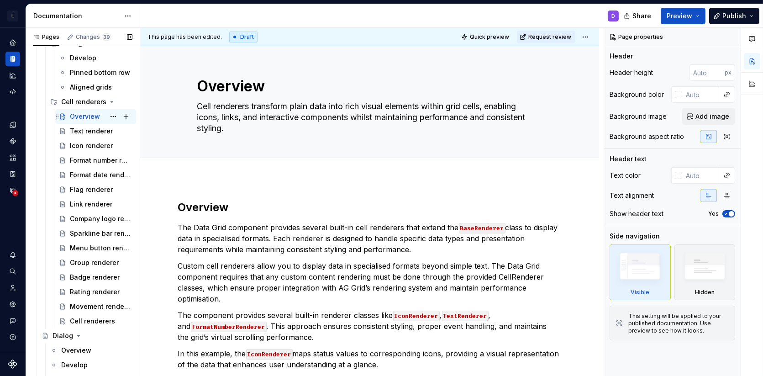
scroll to position [312, 0]
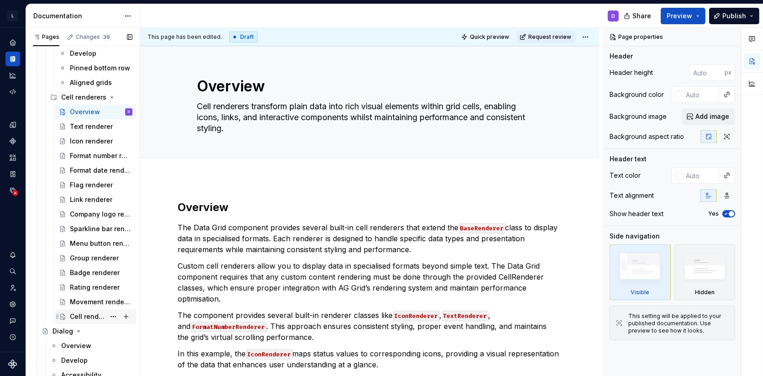
click at [83, 313] on div "Cell renderers" at bounding box center [87, 316] width 35 height 9
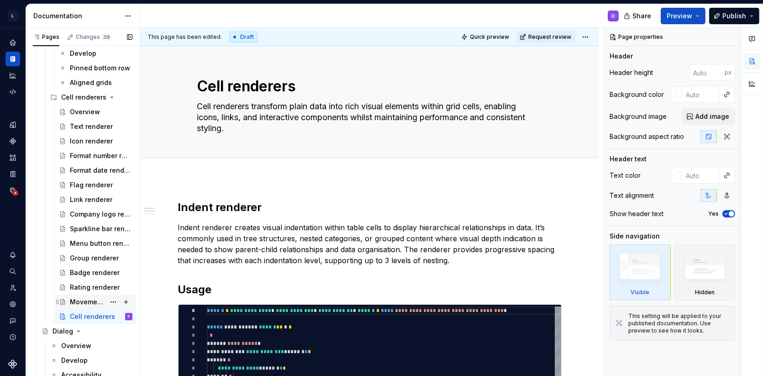
click at [97, 302] on div "Movement renderer" at bounding box center [87, 301] width 35 height 9
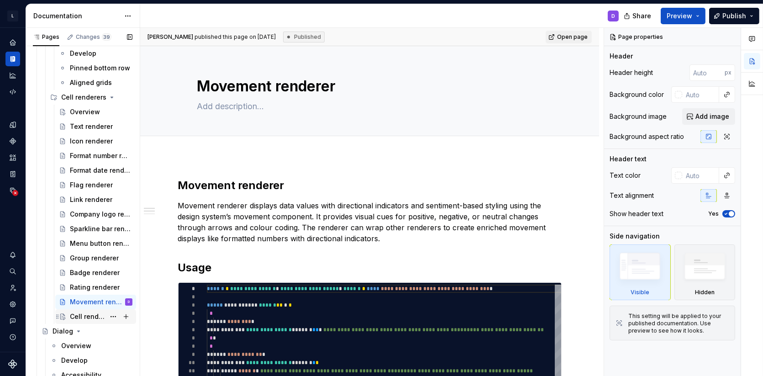
click at [81, 314] on div "Cell renderers" at bounding box center [87, 316] width 35 height 9
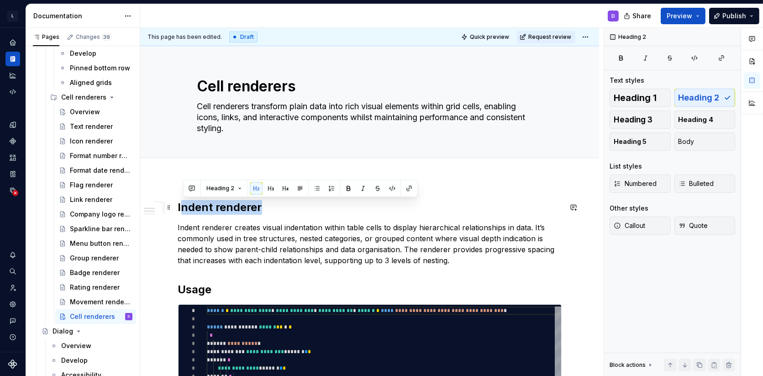
drag, startPoint x: 271, startPoint y: 207, endPoint x: 162, endPoint y: 200, distance: 108.4
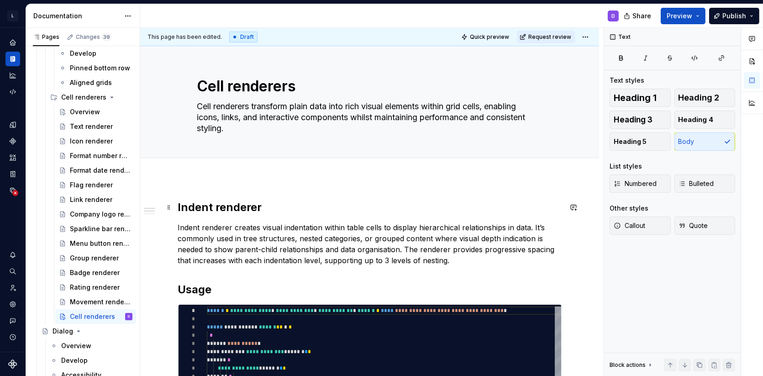
click at [280, 204] on h2 "Indent renderer" at bounding box center [369, 207] width 383 height 15
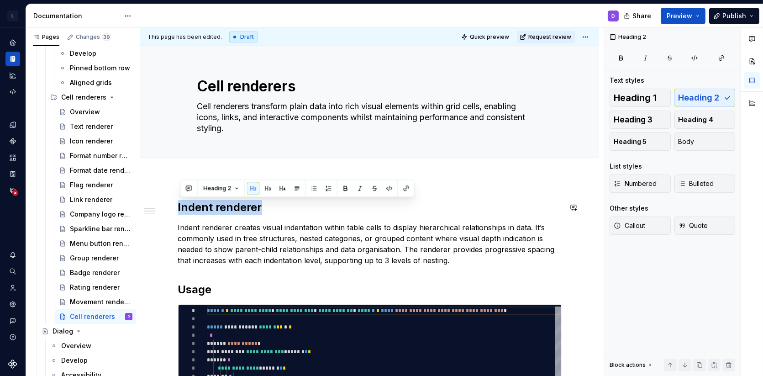
copy h2 "Indent renderer"
click at [258, 91] on textarea "Cell renderers" at bounding box center [367, 86] width 345 height 22
paste textarea "Indent renderer"
type textarea "*"
type textarea "Indent renderer"
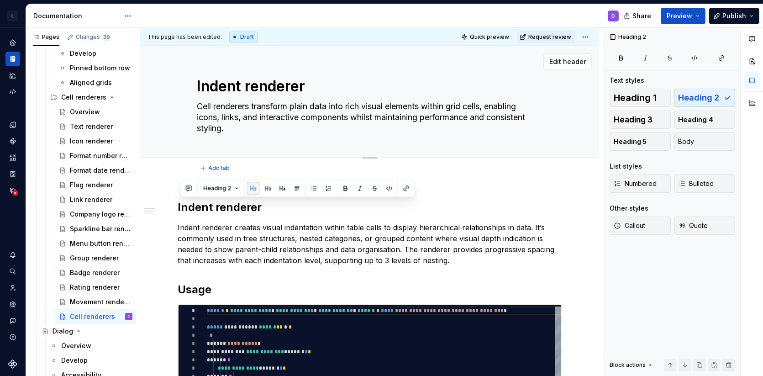
type textarea "*"
type textarea "Indent renderer"
click at [240, 127] on textarea "Cell renderers transform plain data into rich visual elements within grid cells…" at bounding box center [367, 117] width 345 height 37
click at [84, 110] on div "Overview" at bounding box center [85, 111] width 30 height 9
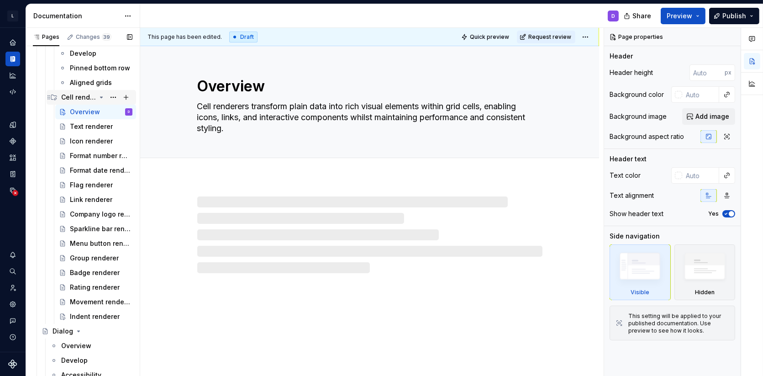
click at [87, 96] on div "Cell renderers" at bounding box center [78, 97] width 35 height 9
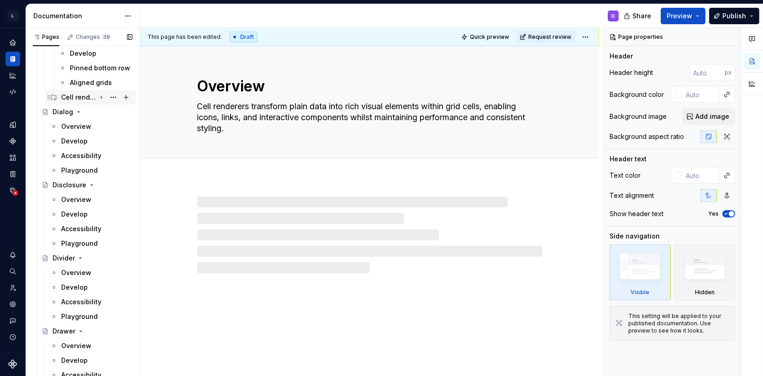
click at [87, 96] on div "Cell renderers" at bounding box center [78, 97] width 35 height 9
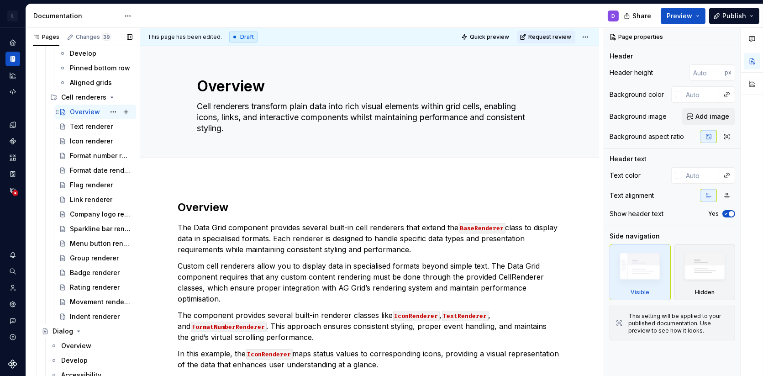
click at [81, 111] on div "Overview" at bounding box center [85, 111] width 30 height 9
click at [228, 112] on textarea "Cell renderers transform plain data into rich visual elements within grid cells…" at bounding box center [367, 117] width 345 height 37
click at [265, 227] on p "The Data Grid component provides several built-in cell renderers that extend th…" at bounding box center [369, 238] width 383 height 33
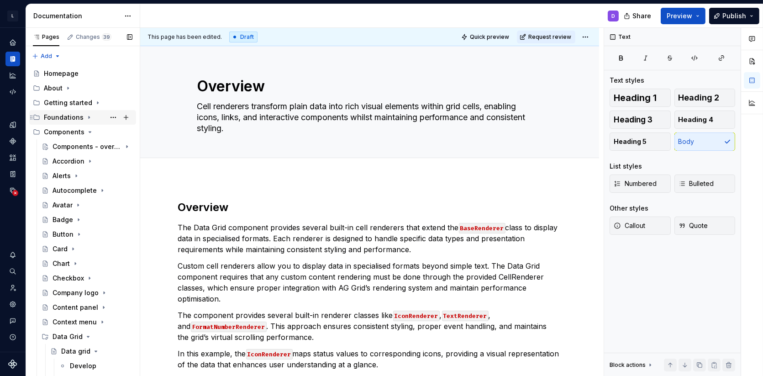
click at [87, 115] on icon "Page tree" at bounding box center [88, 117] width 7 height 7
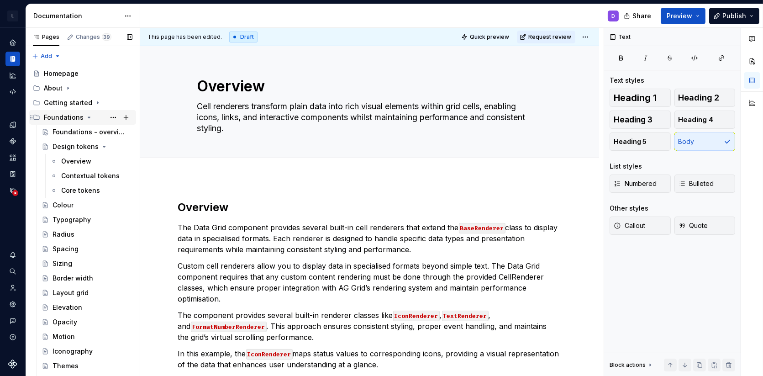
click at [87, 115] on icon "Page tree" at bounding box center [88, 117] width 7 height 7
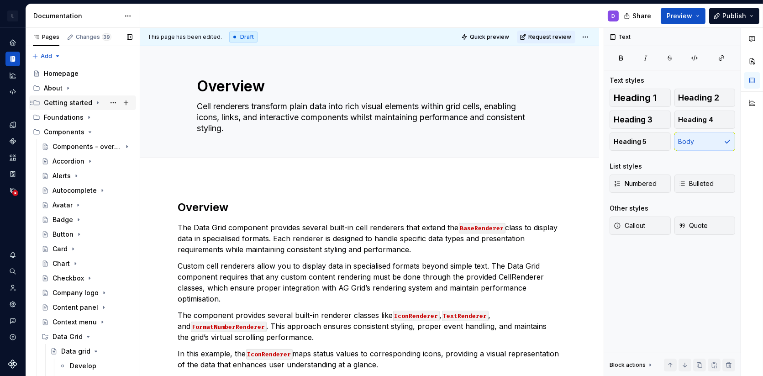
click at [95, 98] on div "Getting started" at bounding box center [88, 102] width 89 height 13
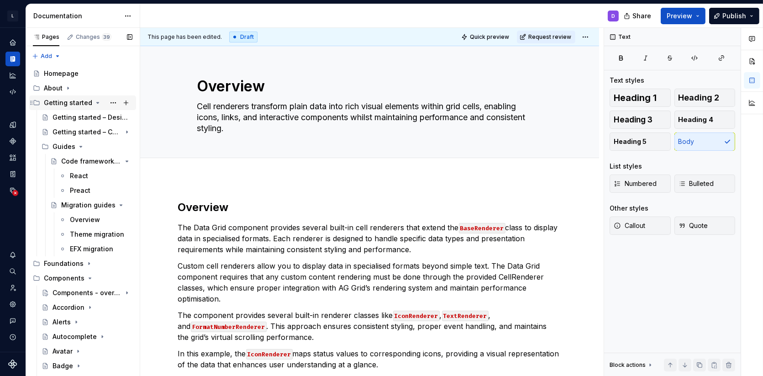
click at [95, 98] on div "Getting started" at bounding box center [88, 102] width 89 height 13
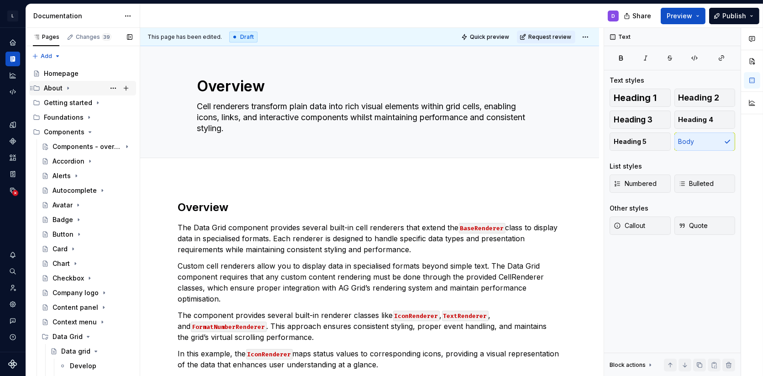
click at [68, 85] on icon "Page tree" at bounding box center [67, 87] width 7 height 7
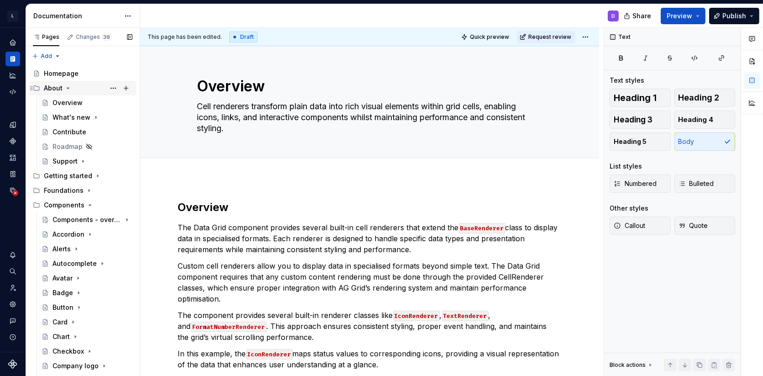
click at [68, 85] on icon "Page tree" at bounding box center [67, 87] width 7 height 7
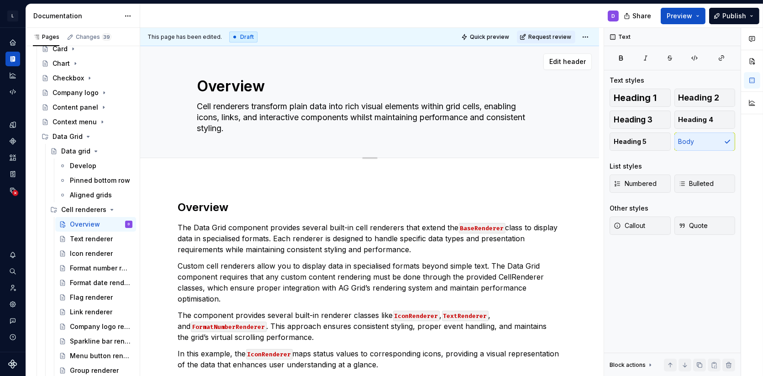
scroll to position [201, 0]
click at [205, 89] on textarea "Overview" at bounding box center [367, 86] width 345 height 22
type textarea "*"
type textarea "COverview"
type textarea "*"
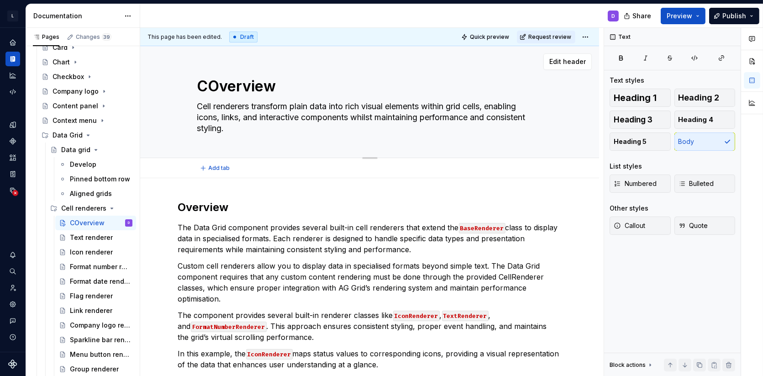
type textarea "CeOverview"
type textarea "*"
type textarea "CelOverview"
type textarea "*"
type textarea "Cell Overview"
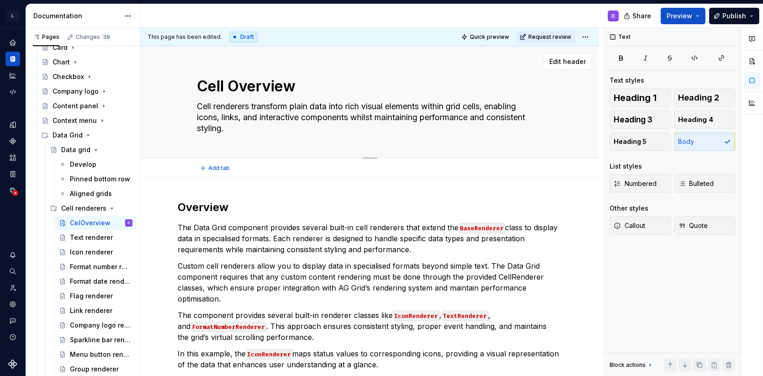
type textarea "*"
type textarea "Cell rOverview"
type textarea "*"
type textarea "Cell reOverview"
type textarea "*"
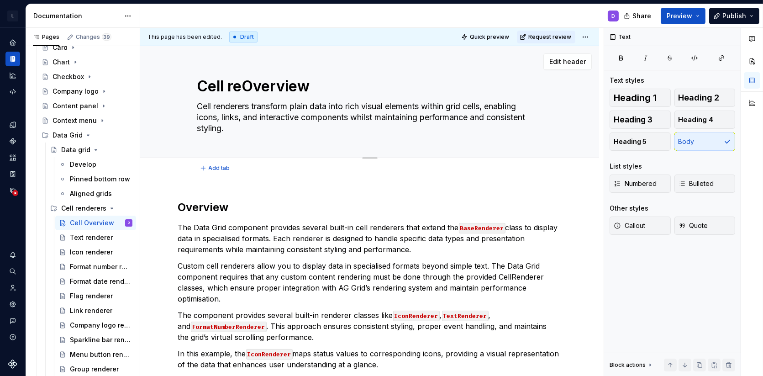
type textarea "Cell renOverview"
type textarea "*"
type textarea "Cell rendOverview"
type textarea "*"
type textarea "Cell rendeOverview"
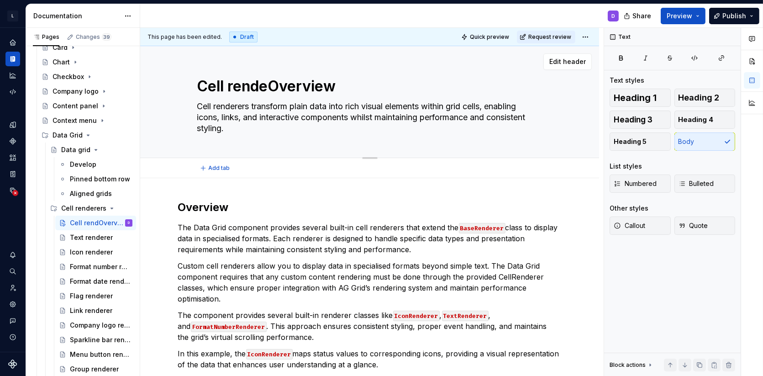
type textarea "*"
type textarea "Cell renderOverview"
type textarea "*"
type textarea "Cell rendereOverview"
type textarea "*"
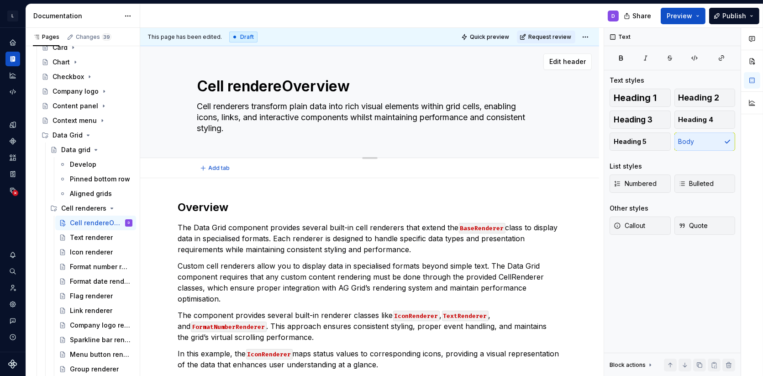
type textarea "Cell rendererOverview"
type textarea "*"
type textarea "Cell renderer Overview"
type textarea "*"
type textarea "Cell renderer -Overview"
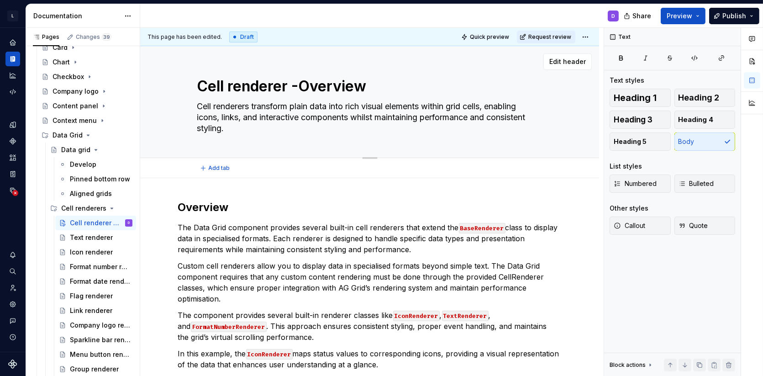
type textarea "*"
type textarea "Cell renderer - Overview"
type textarea "*"
type textarea "Cell renderer - verview"
type textarea "*"
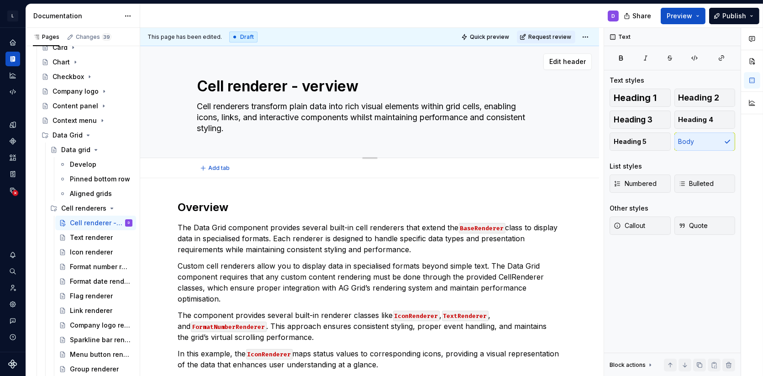
type textarea "Cell renderer - overview"
type textarea "*"
type textarea "Cell renderer - overview"
click at [220, 211] on h2 "Overview" at bounding box center [369, 207] width 383 height 15
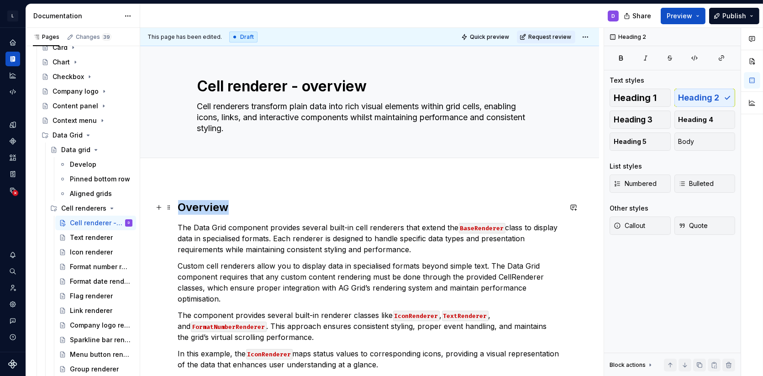
click at [220, 211] on h2 "Overview" at bounding box center [369, 207] width 383 height 15
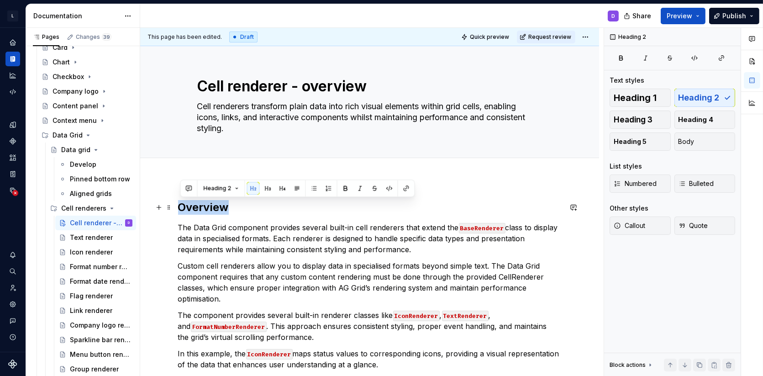
type textarea "*"
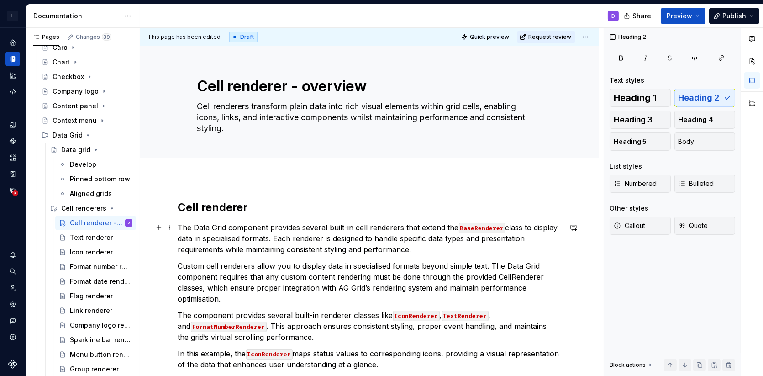
click at [300, 284] on p "Custom cell renderers allow you to display data in specialised formats beyond s…" at bounding box center [369, 282] width 383 height 44
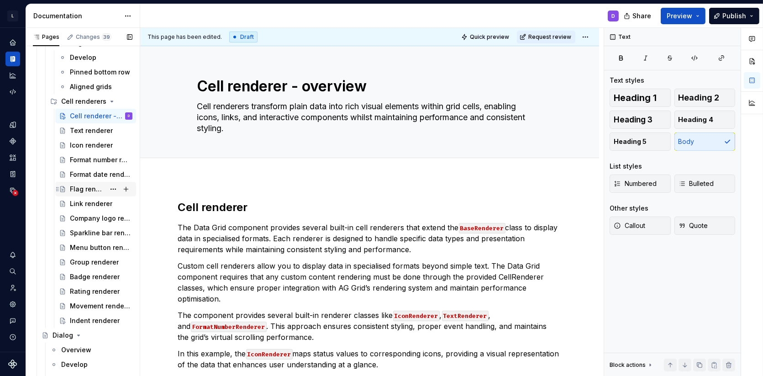
scroll to position [312, 0]
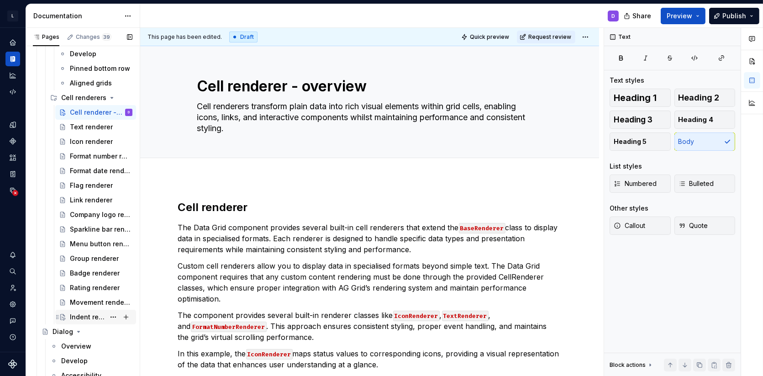
click at [83, 319] on div "Indent renderer" at bounding box center [87, 316] width 35 height 9
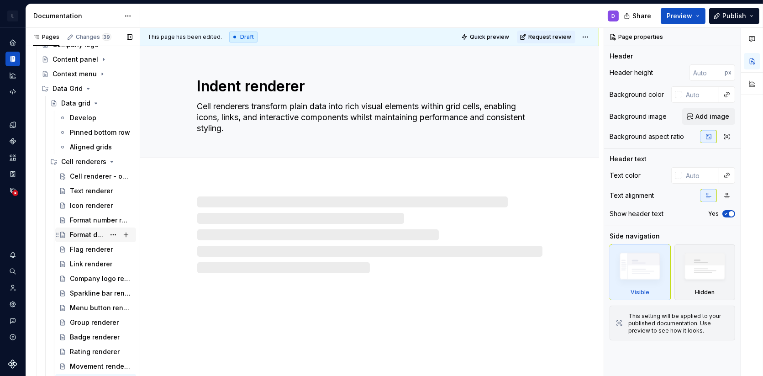
scroll to position [229, 0]
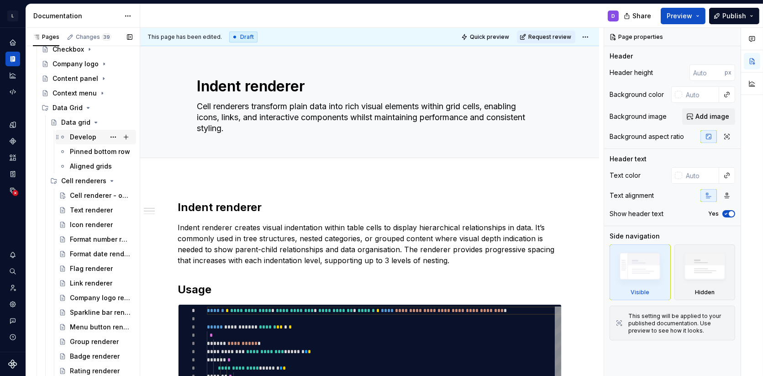
click at [83, 134] on div "Develop" at bounding box center [83, 136] width 26 height 9
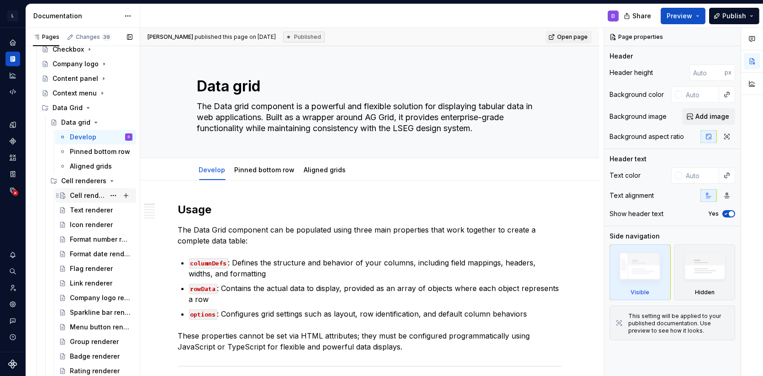
click at [88, 197] on div "Cell renderer - overview" at bounding box center [87, 195] width 35 height 9
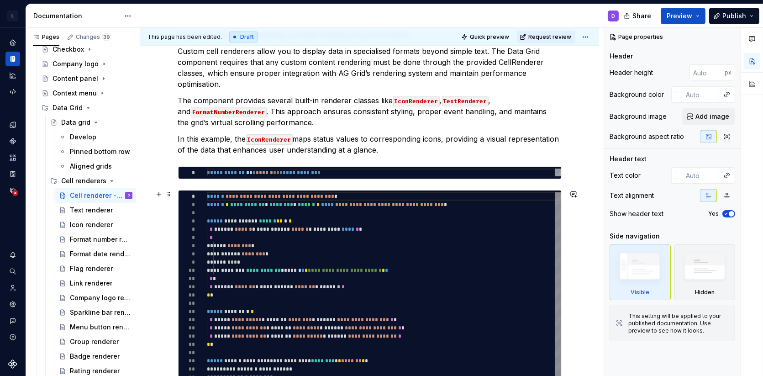
scroll to position [215, 0]
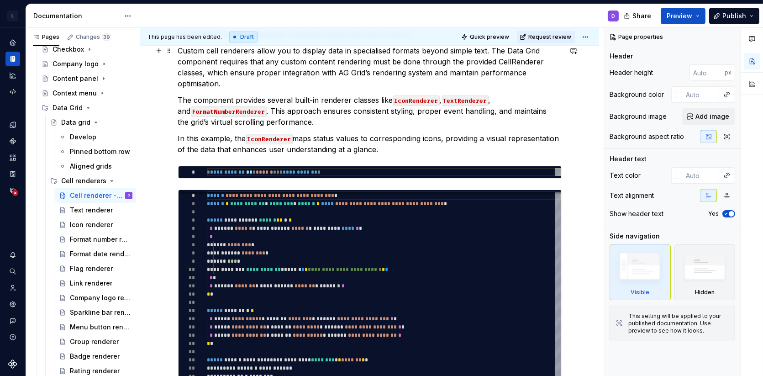
click at [353, 102] on p "The component provides several built-in renderer classes like IconRenderer , Te…" at bounding box center [369, 110] width 383 height 33
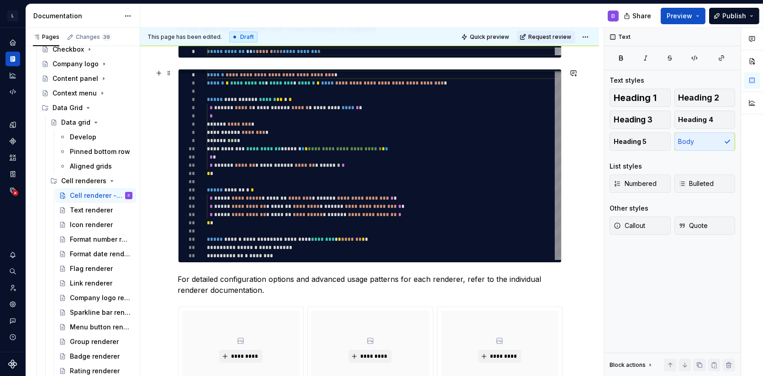
scroll to position [347, 0]
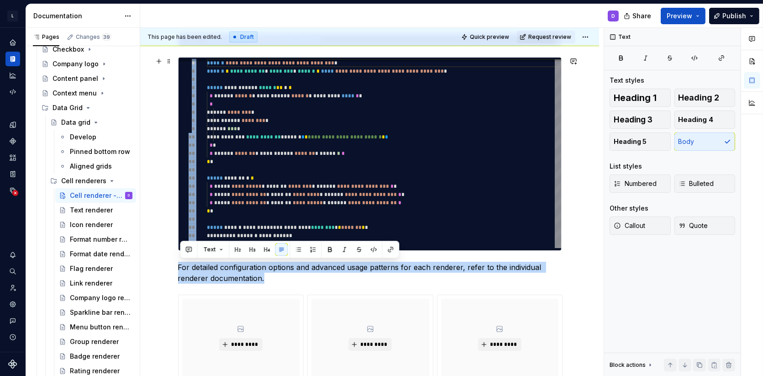
drag, startPoint x: 275, startPoint y: 277, endPoint x: 220, endPoint y: 77, distance: 207.8
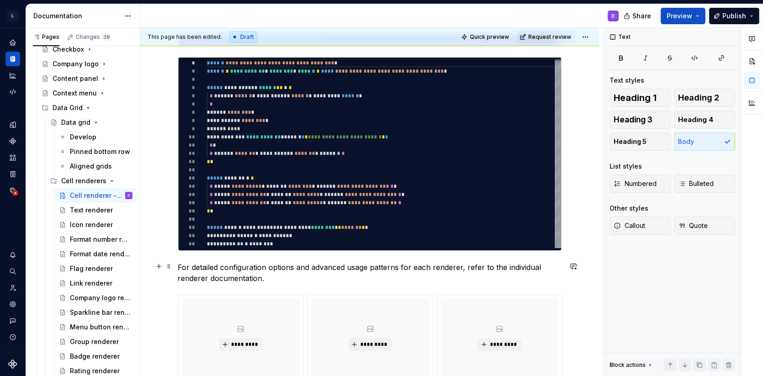
click at [267, 273] on p "For detailed configuration options and advanced usage patterns for each rendere…" at bounding box center [369, 272] width 383 height 22
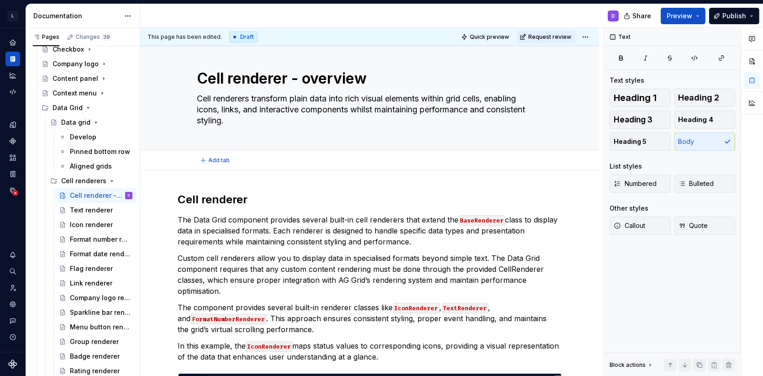
scroll to position [0, 0]
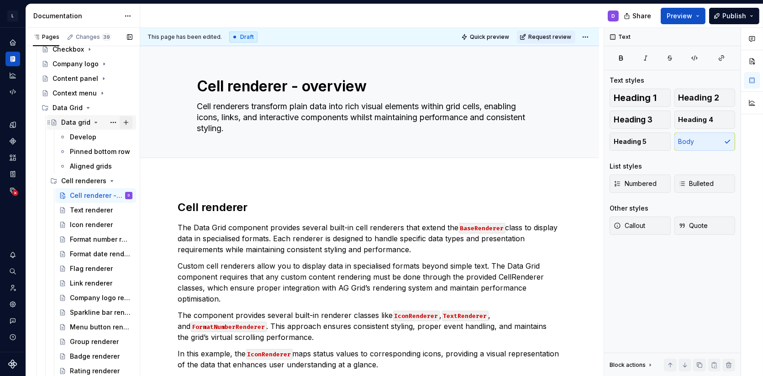
click at [126, 119] on button "Page tree" at bounding box center [126, 122] width 13 height 13
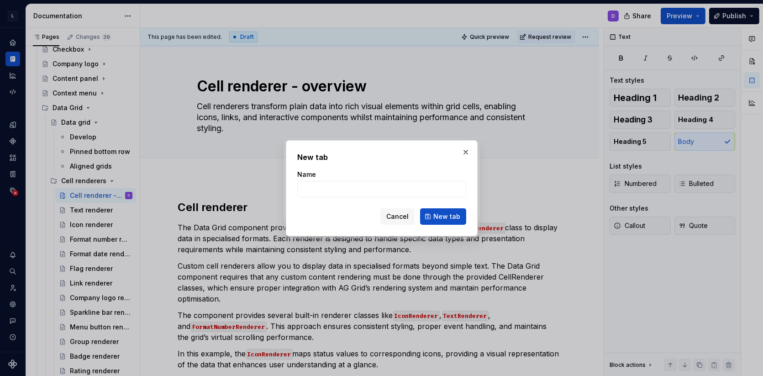
type textarea "*"
type input "Cell [PERSON_NAME]"
type textarea "*"
type input "Cell renderer"
click at [451, 220] on span "New tab" at bounding box center [446, 216] width 27 height 9
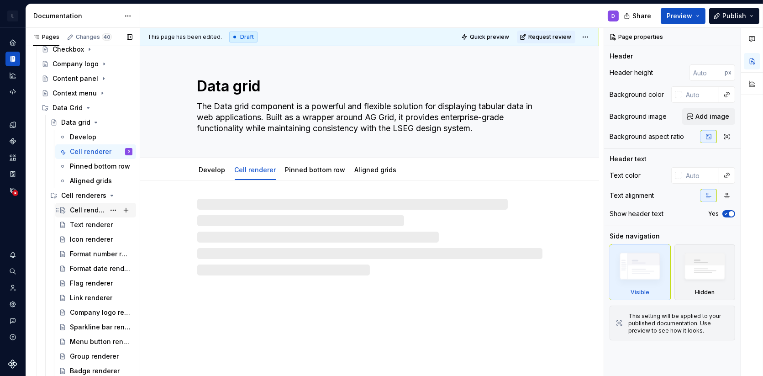
click at [85, 212] on div "Cell renderer - overview" at bounding box center [87, 209] width 35 height 9
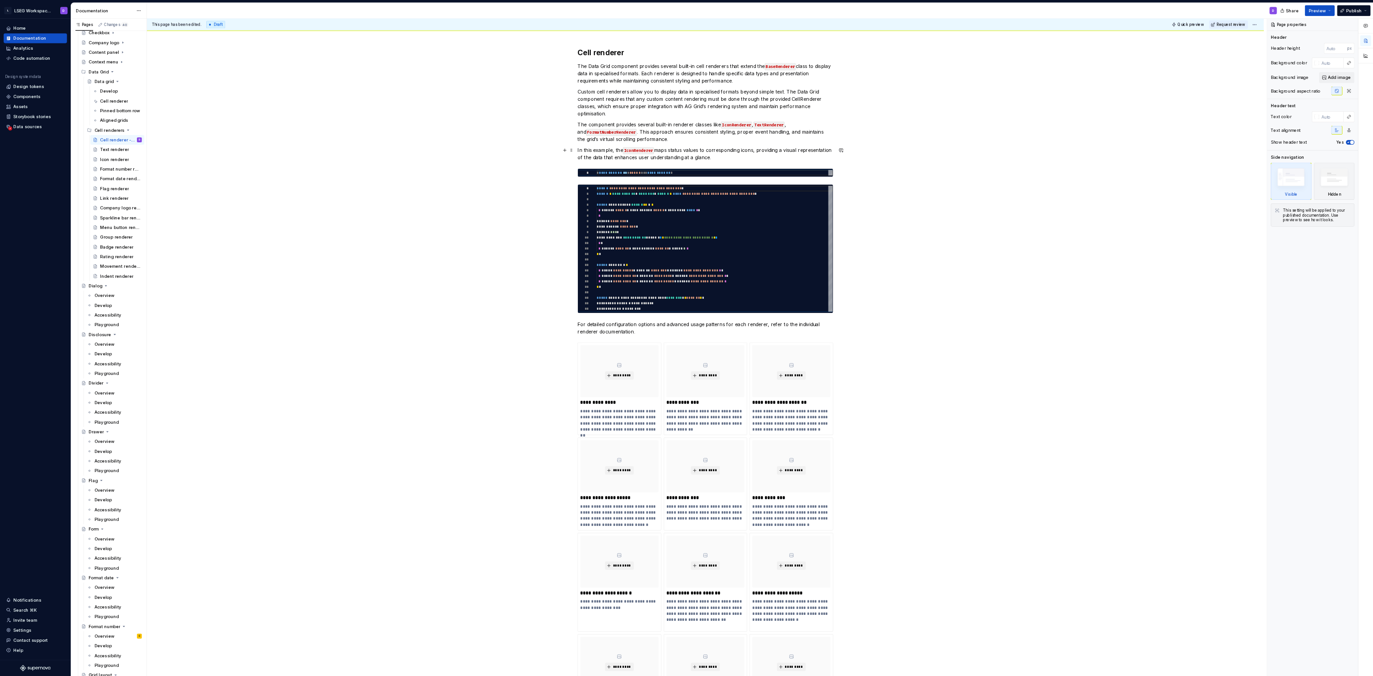
scroll to position [128, 0]
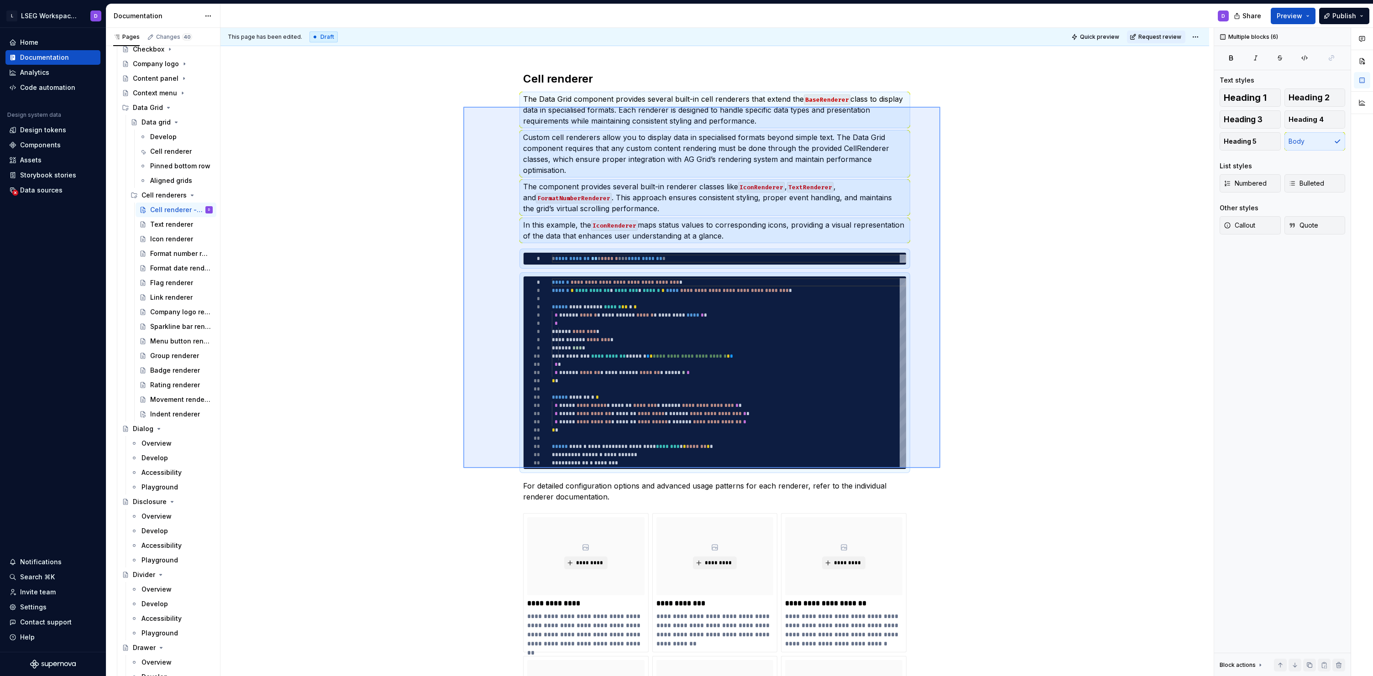
drag, startPoint x: 463, startPoint y: 107, endPoint x: 940, endPoint y: 468, distance: 598.4
click at [762, 375] on div "This page has been edited. Draft Quick preview Request review Cell renderer - o…" at bounding box center [716, 352] width 993 height 649
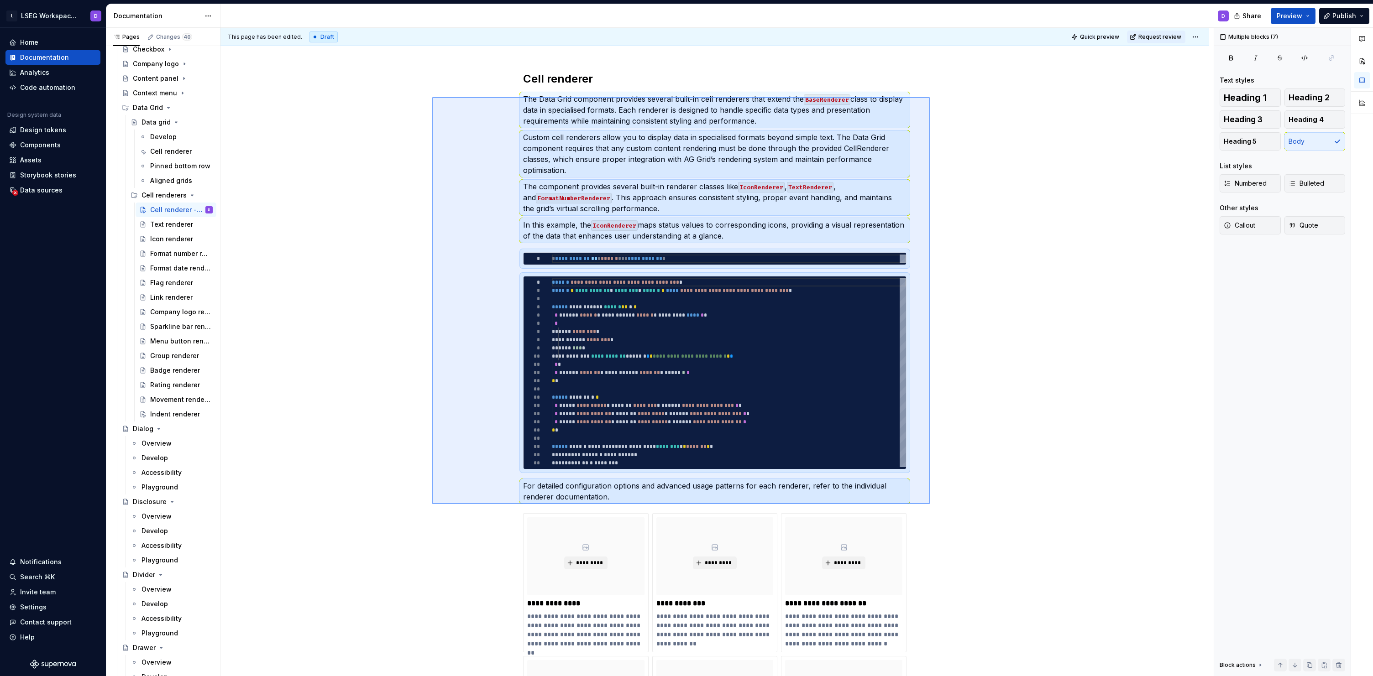
drag, startPoint x: 432, startPoint y: 97, endPoint x: 930, endPoint y: 504, distance: 642.8
click at [762, 375] on div "This page has been edited. Draft Quick preview Request review Cell renderer - o…" at bounding box center [716, 352] width 993 height 649
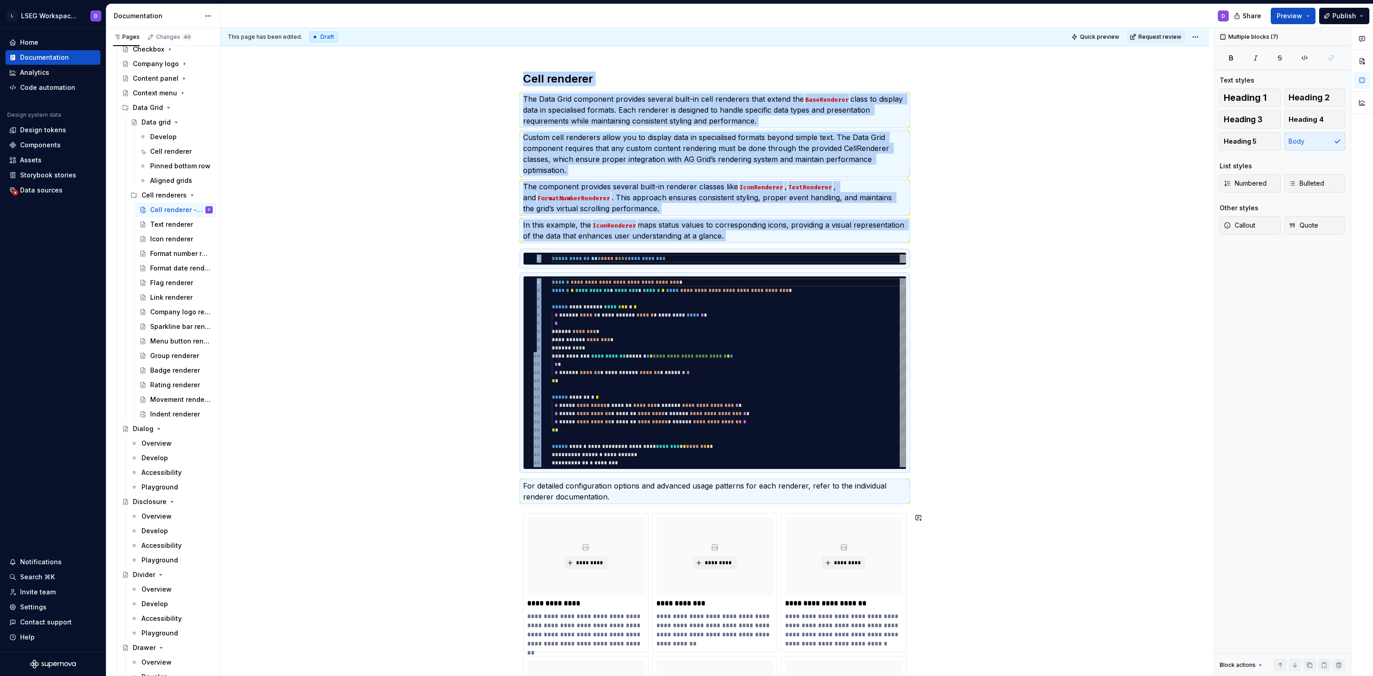
copy div "Lore ipsumdol Sit Amet Cons adipiscin elitsedd eiusmod tempo-in utla etdolorem …"
click at [172, 148] on div "Cell renderer" at bounding box center [167, 151] width 35 height 9
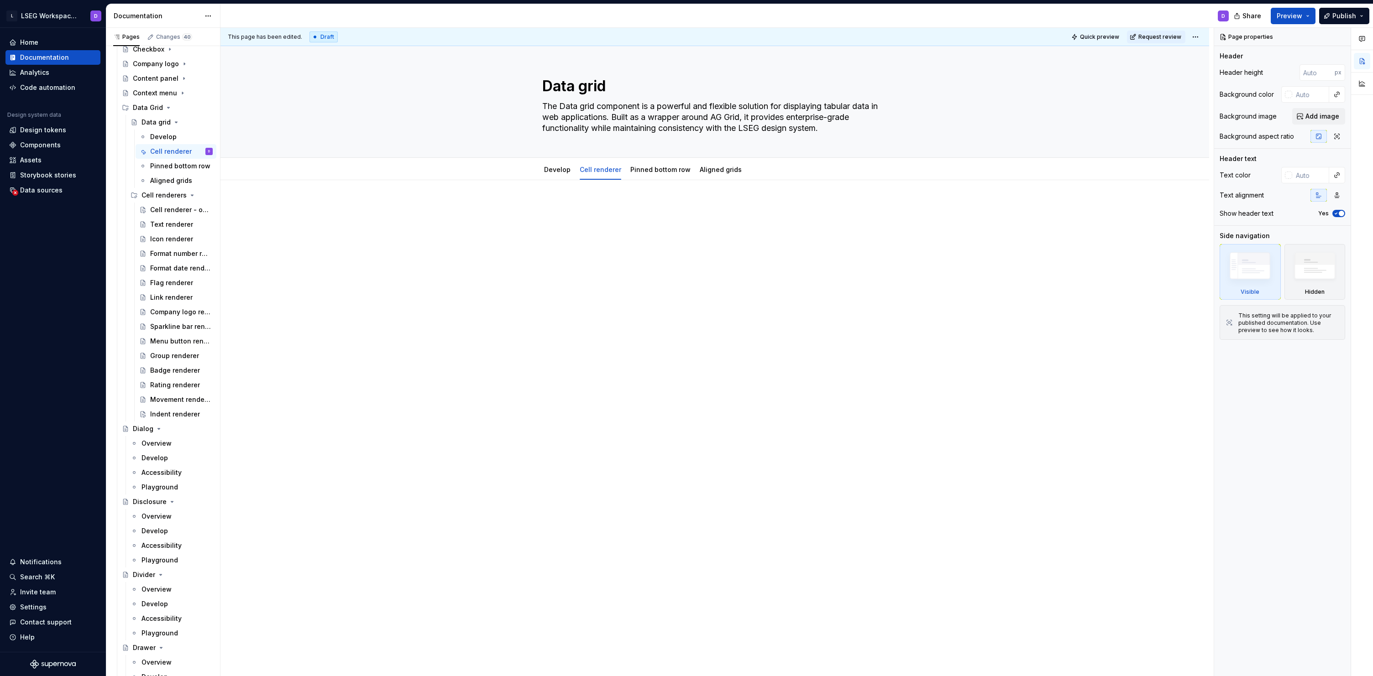
type textarea "*"
click at [644, 246] on div at bounding box center [714, 225] width 383 height 46
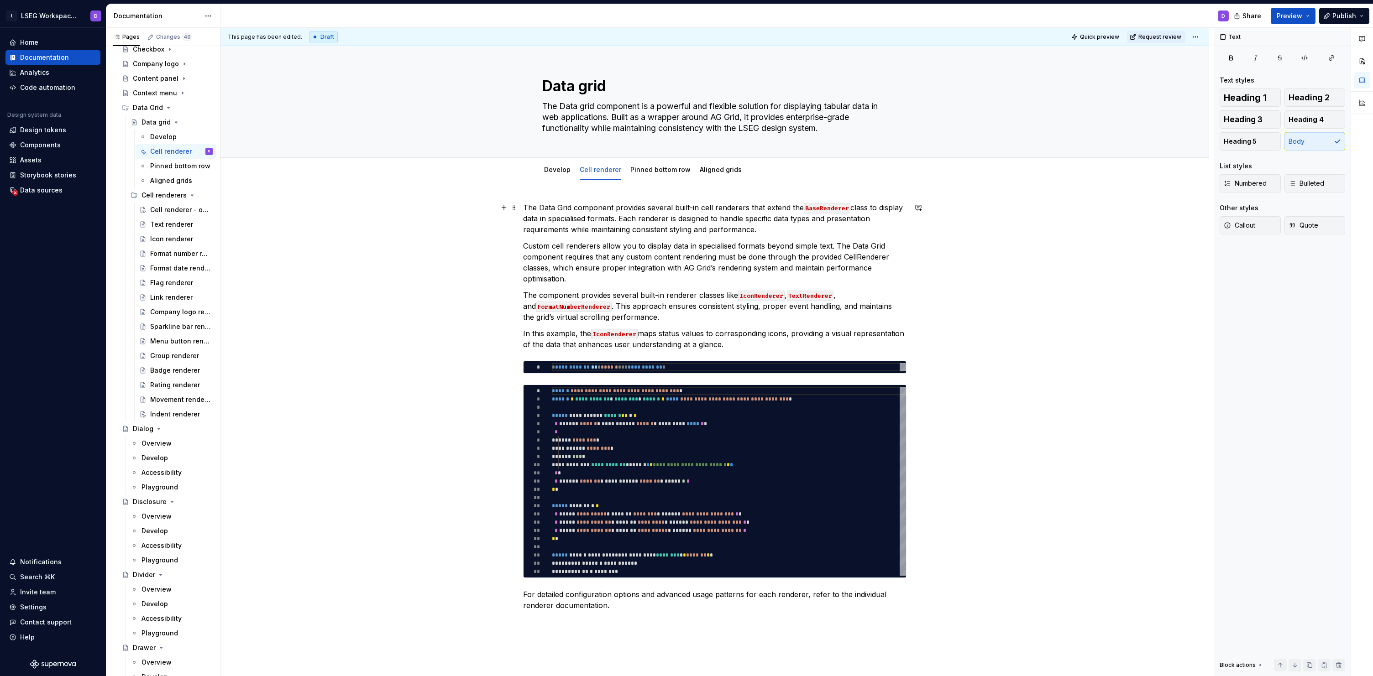
click at [529, 208] on p "The Data Grid component provides several built-in cell renderers that extend th…" at bounding box center [714, 218] width 383 height 33
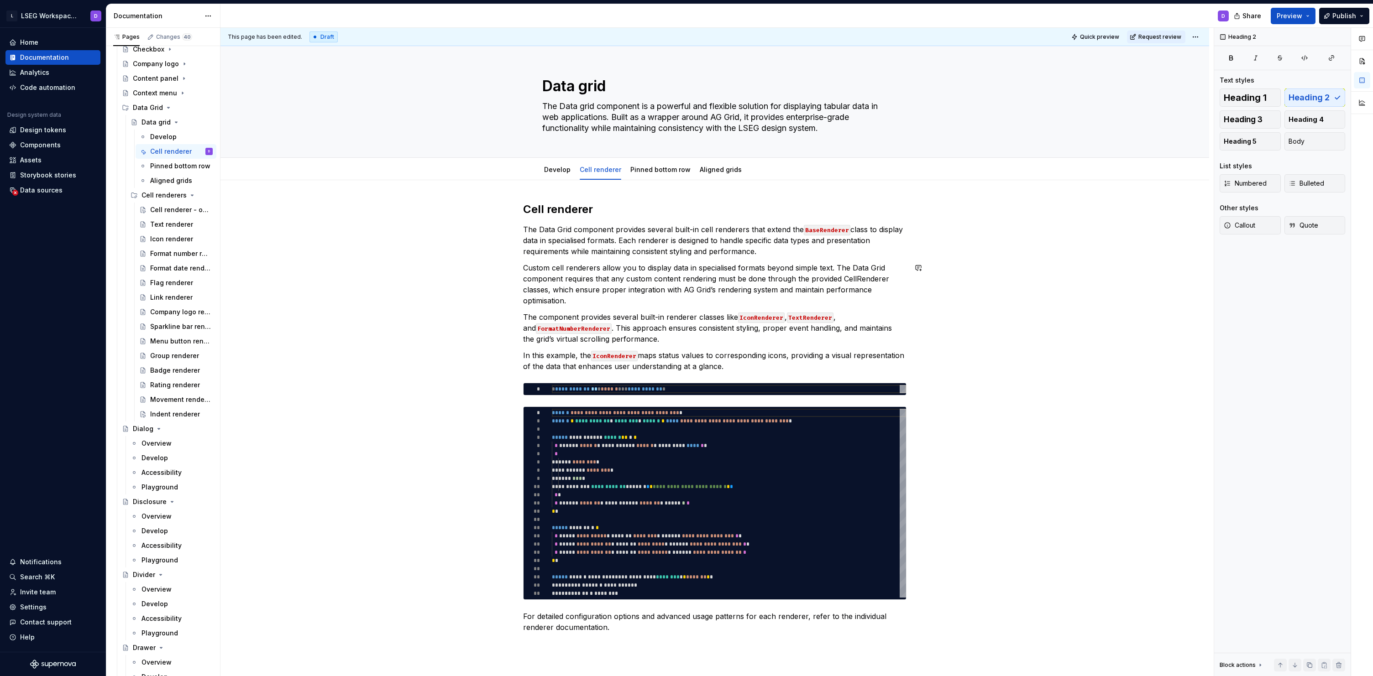
click at [685, 258] on div "**********" at bounding box center [714, 417] width 383 height 431
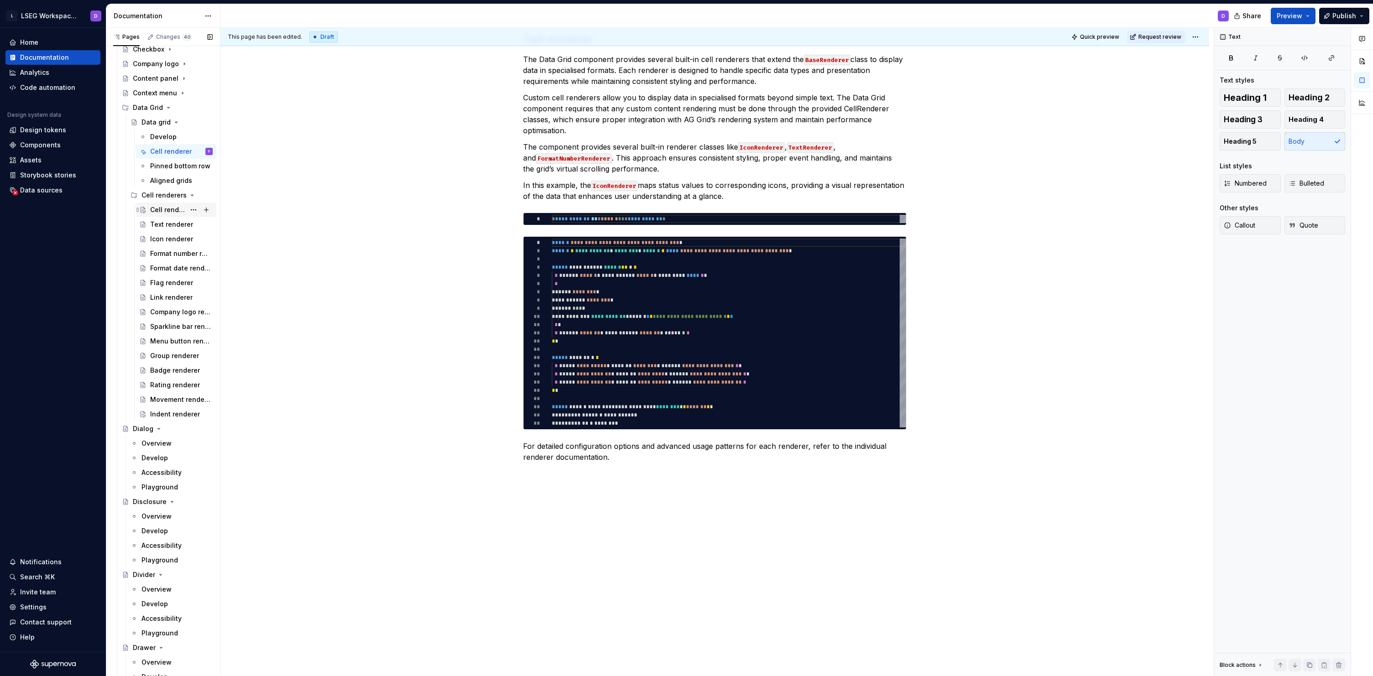
click at [170, 215] on div "Cell renderer - overview" at bounding box center [181, 210] width 63 height 13
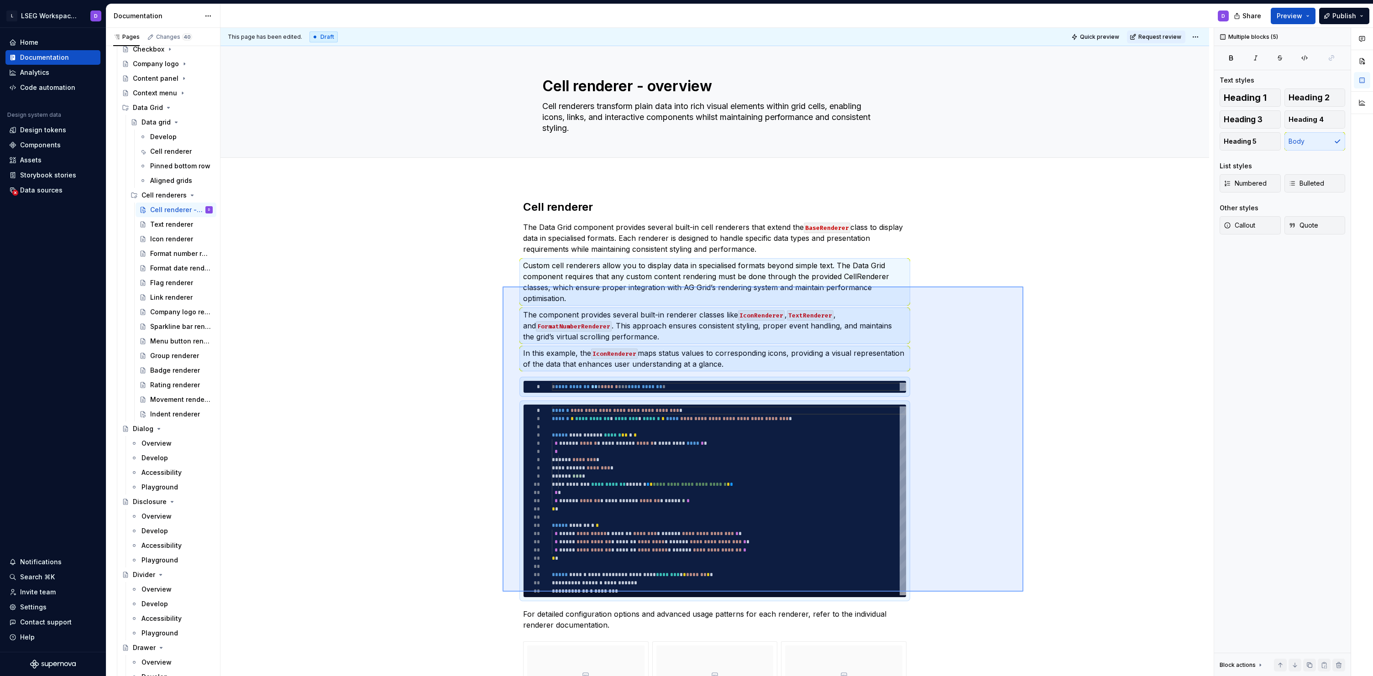
drag, startPoint x: 1023, startPoint y: 592, endPoint x: 502, endPoint y: 287, distance: 603.6
click at [502, 287] on div "This page has been edited. Draft Quick preview Request review Cell renderer - o…" at bounding box center [716, 352] width 993 height 649
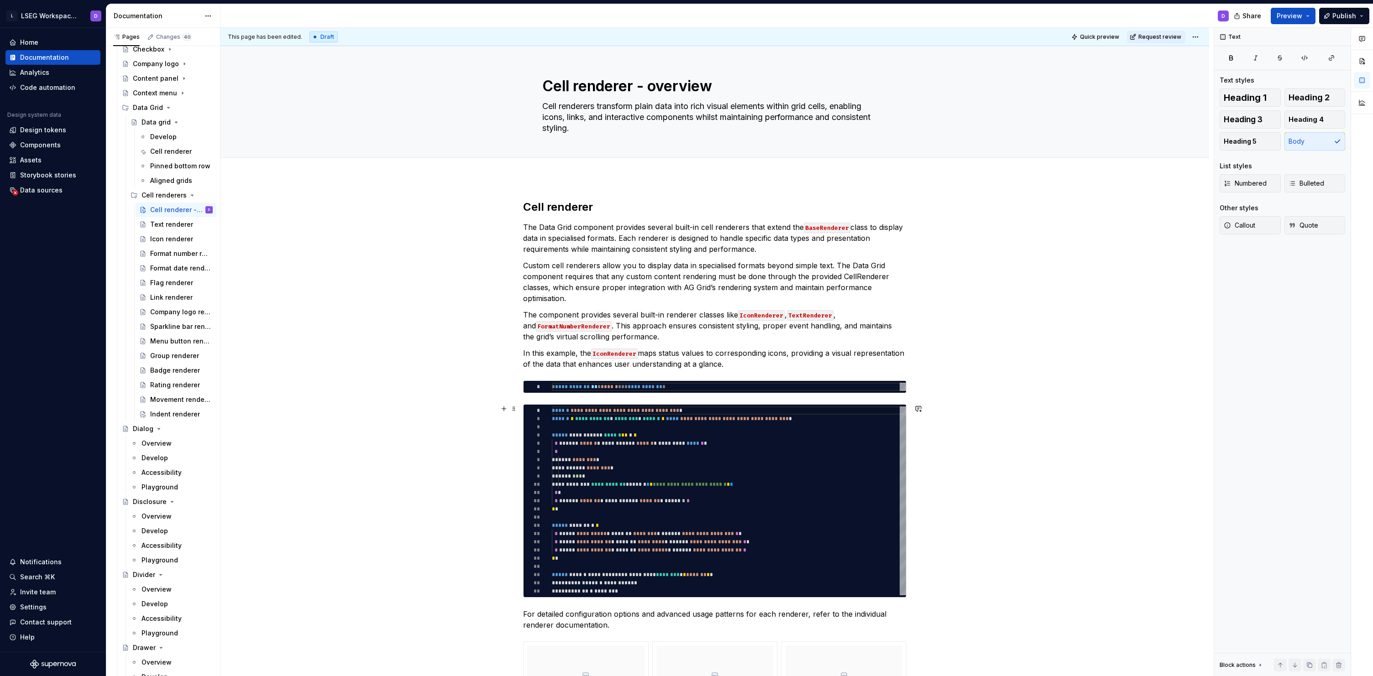
scroll to position [42, 0]
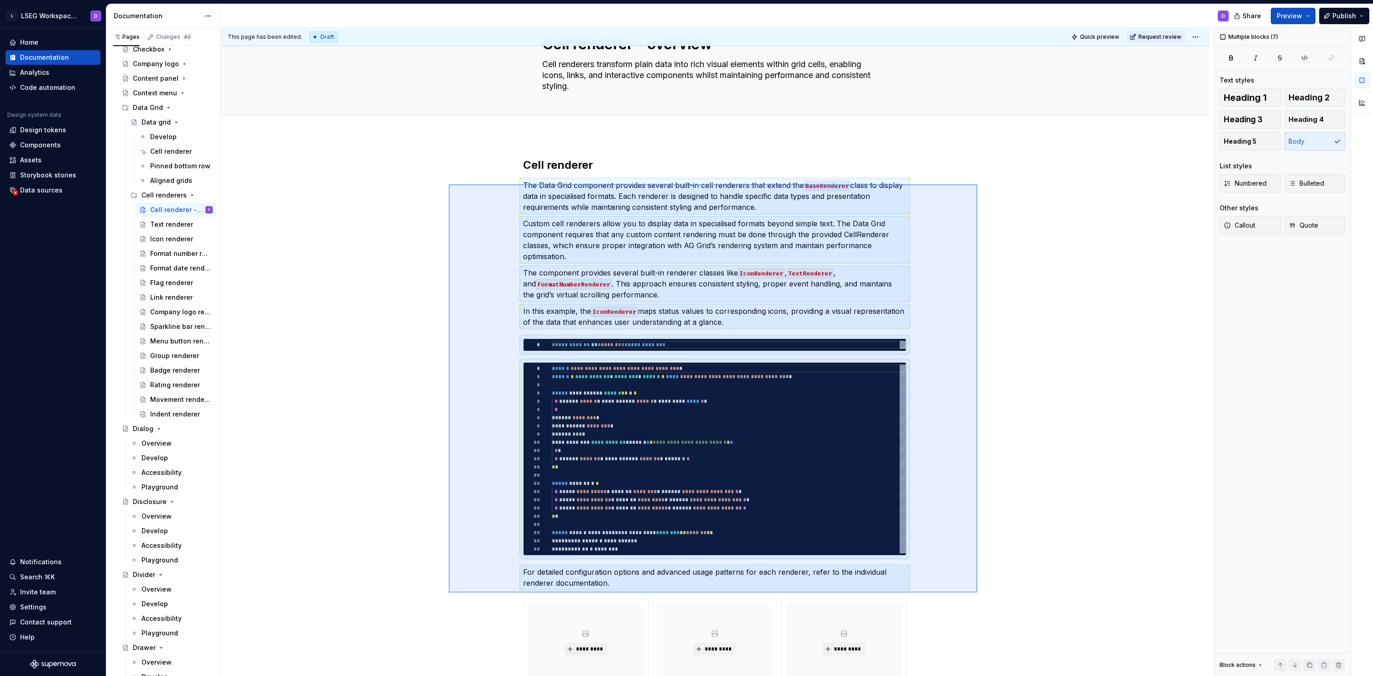
drag, startPoint x: 977, startPoint y: 593, endPoint x: 449, endPoint y: 184, distance: 667.9
click at [449, 184] on div "This page has been edited. Draft Quick preview Request review Cell renderer - o…" at bounding box center [716, 352] width 993 height 649
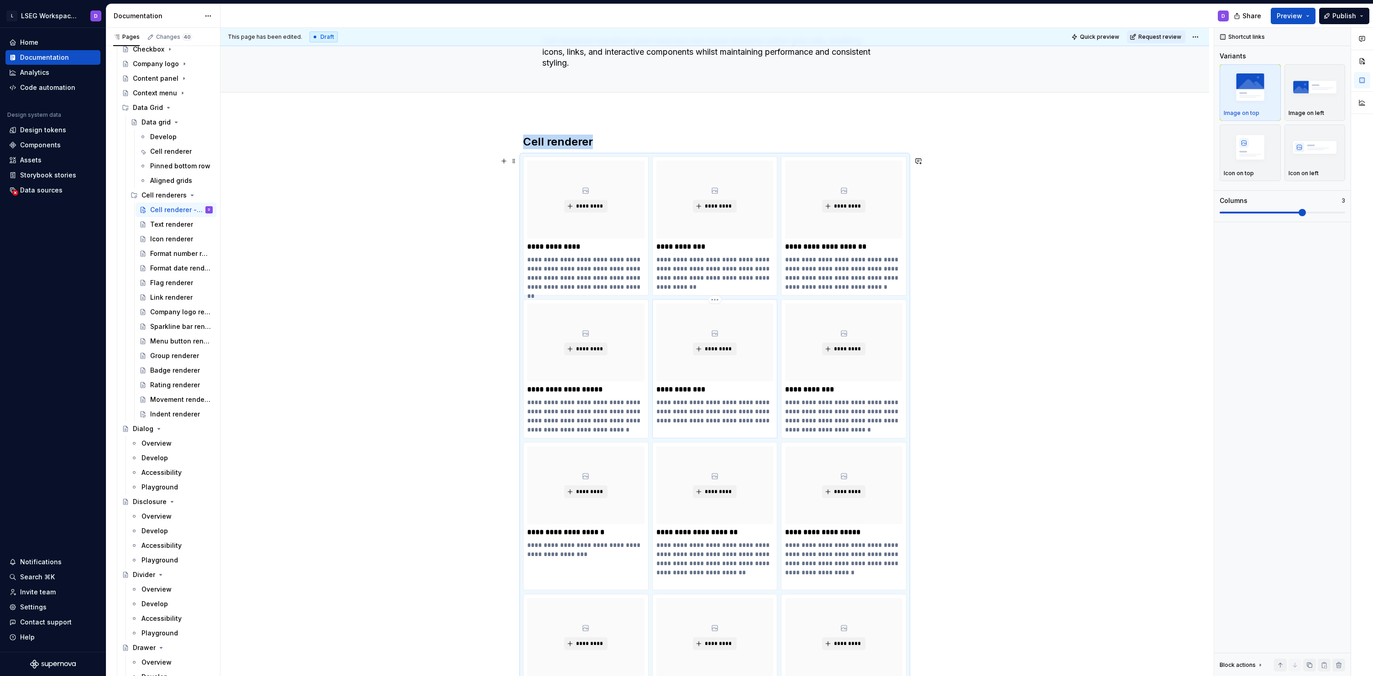
scroll to position [0, 0]
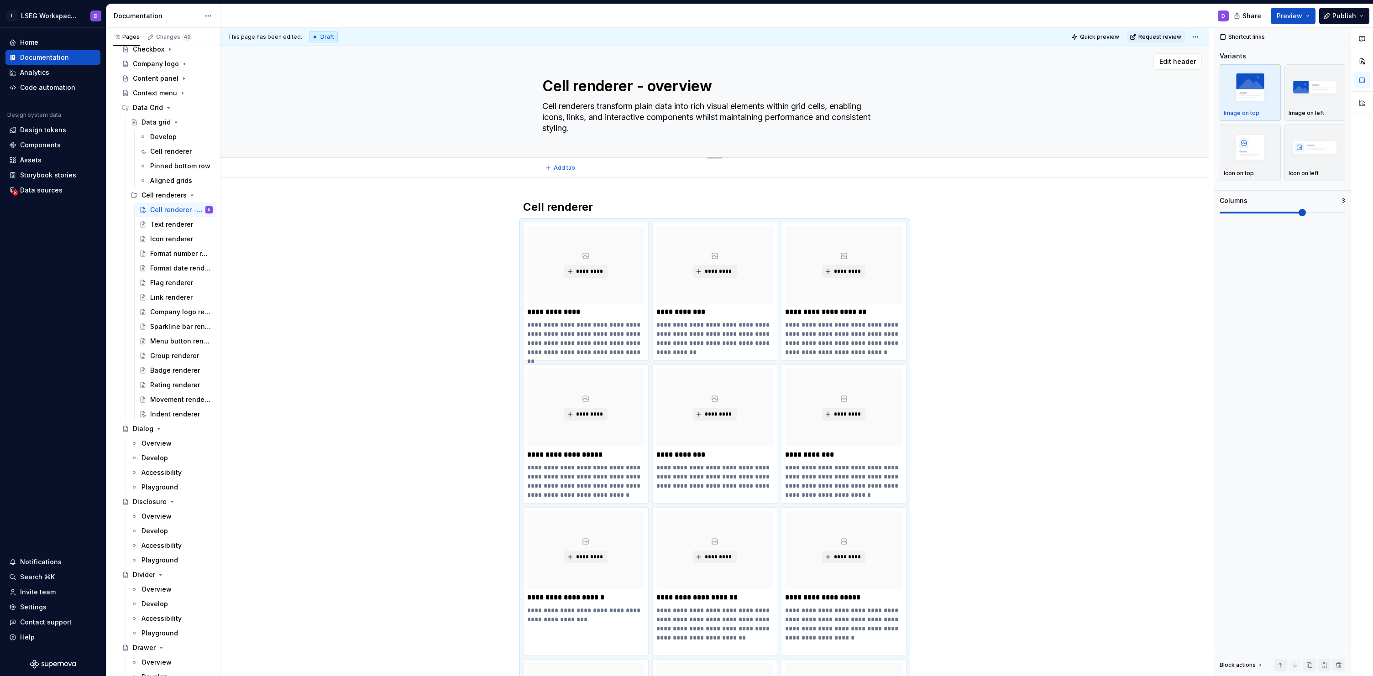
drag, startPoint x: 598, startPoint y: 131, endPoint x: 585, endPoint y: 127, distance: 13.7
click at [585, 127] on textarea "Cell renderers transform plain data into rich visual elements within grid cells…" at bounding box center [712, 117] width 345 height 37
click at [602, 202] on h2 "Cell renderer" at bounding box center [714, 207] width 383 height 15
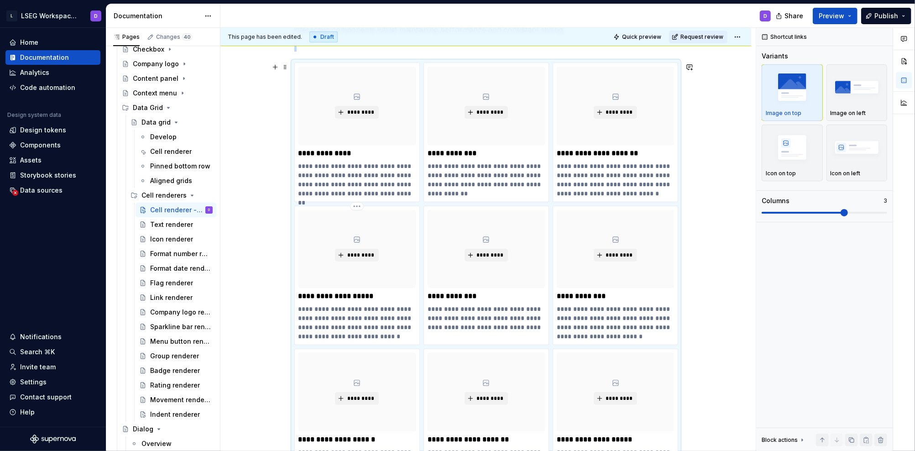
scroll to position [210, 0]
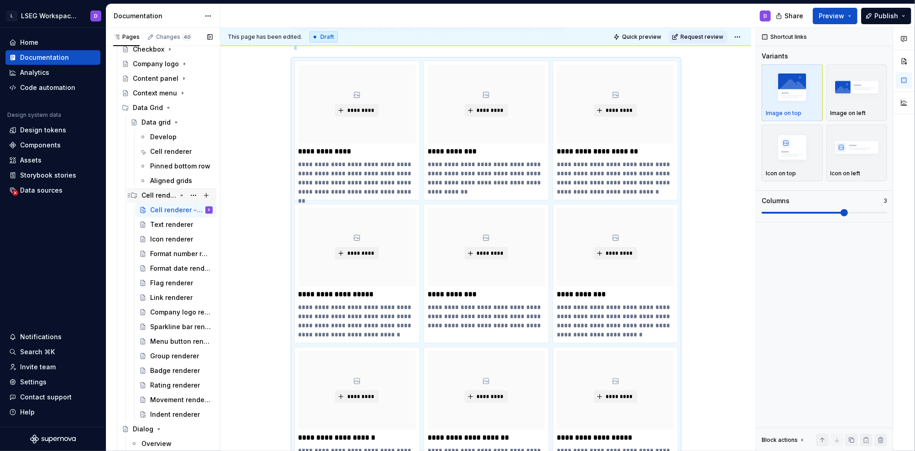
click at [181, 195] on icon "Page tree" at bounding box center [182, 195] width 2 height 1
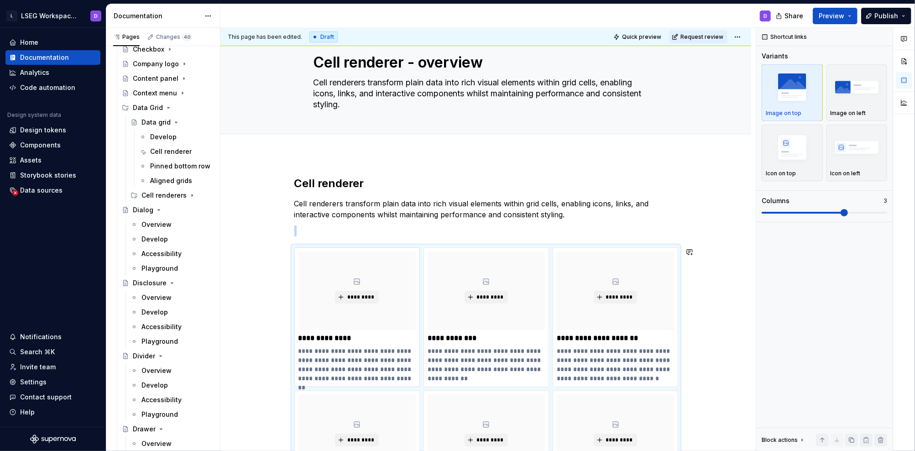
scroll to position [0, 0]
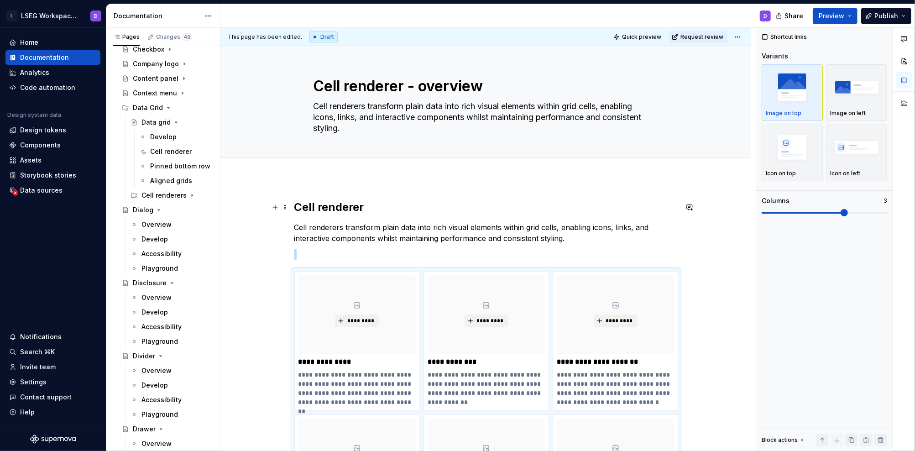
click at [356, 206] on h2 "Cell renderer" at bounding box center [485, 207] width 383 height 15
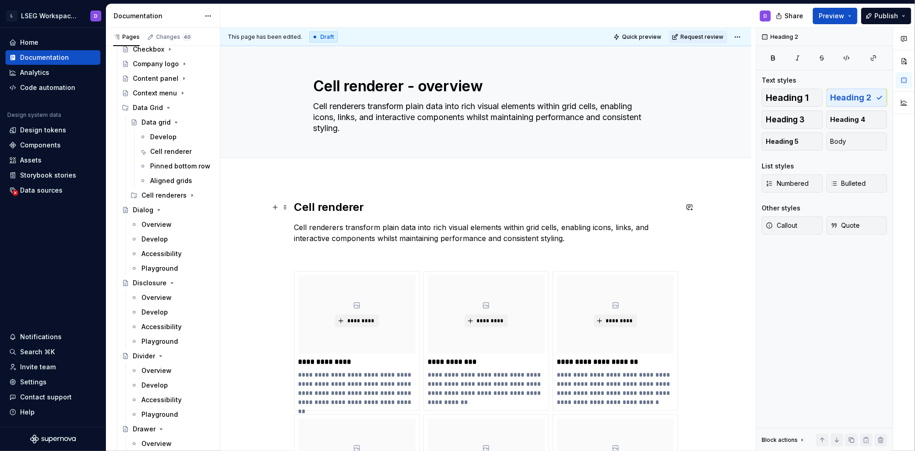
click at [380, 207] on h2 "Cell renderer" at bounding box center [485, 207] width 383 height 15
drag, startPoint x: 380, startPoint y: 207, endPoint x: 293, endPoint y: 210, distance: 86.8
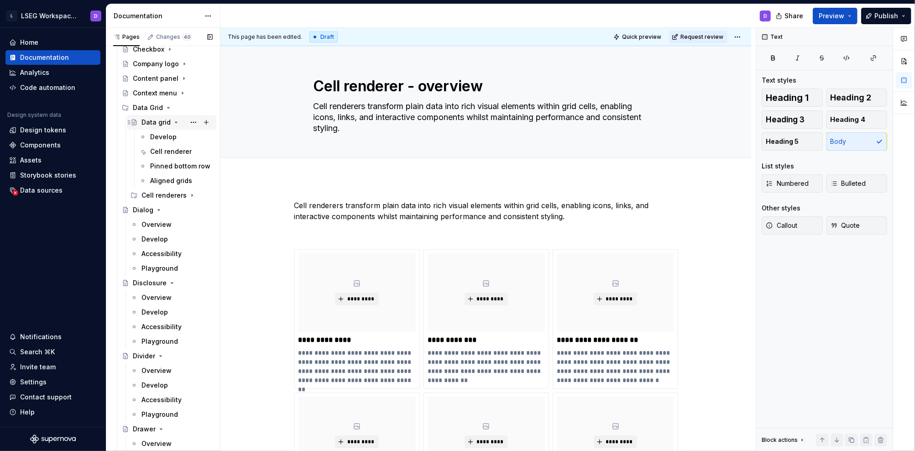
click at [175, 123] on icon "Page tree" at bounding box center [176, 122] width 7 height 7
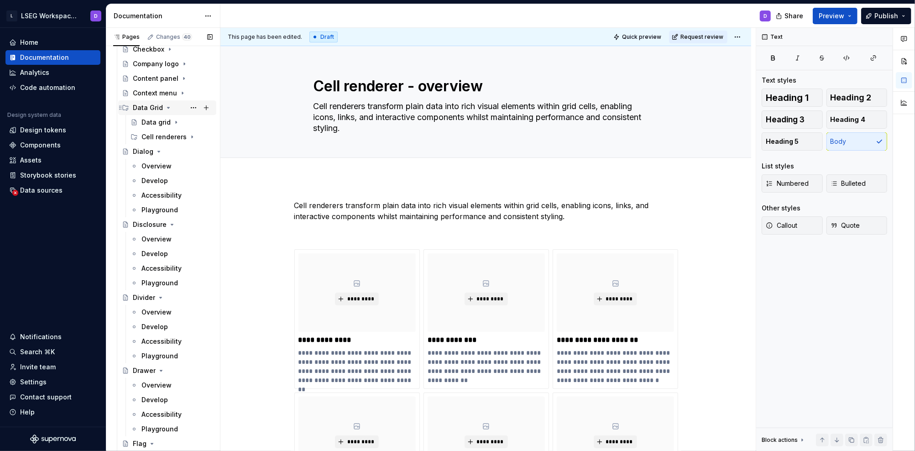
click at [153, 107] on div "Data Grid" at bounding box center [148, 107] width 30 height 9
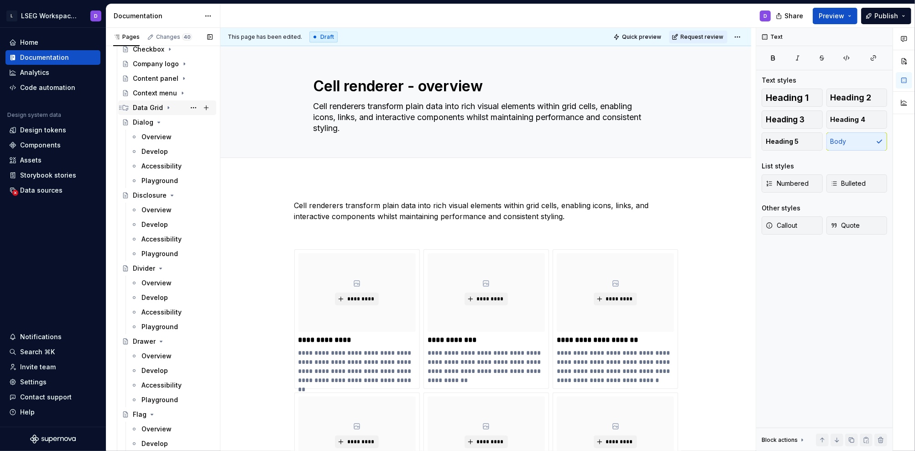
click at [162, 107] on div "Data Grid" at bounding box center [173, 107] width 80 height 13
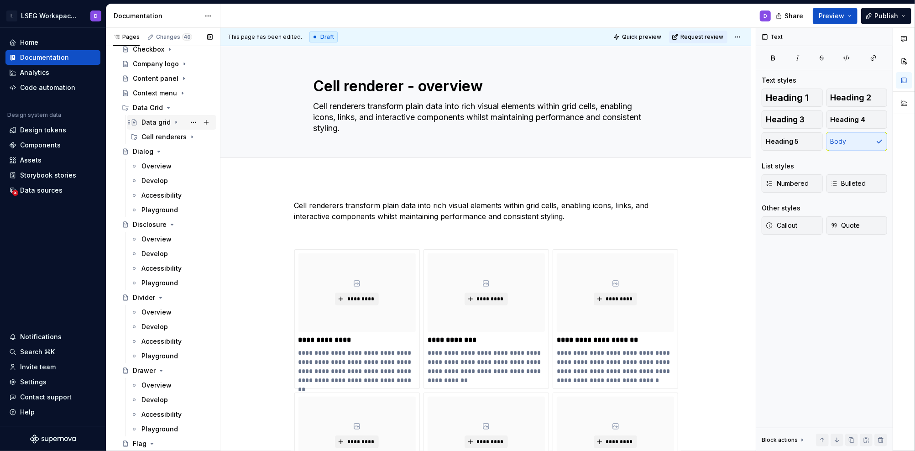
click at [173, 120] on icon "Page tree" at bounding box center [176, 122] width 7 height 7
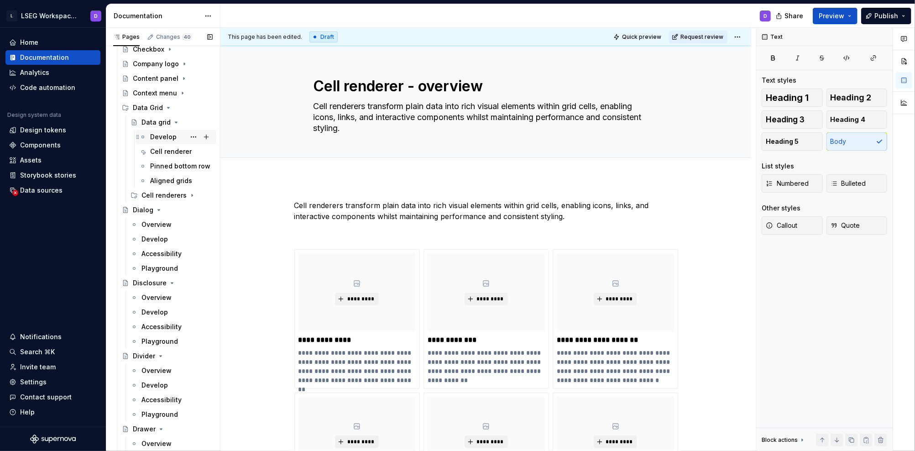
click at [169, 132] on div "Develop" at bounding box center [163, 136] width 26 height 9
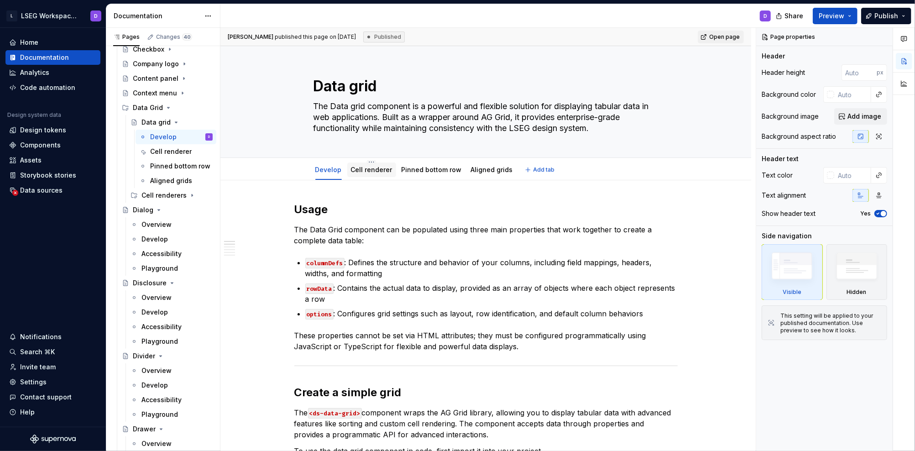
click at [367, 170] on link "Cell renderer" at bounding box center [372, 170] width 42 height 8
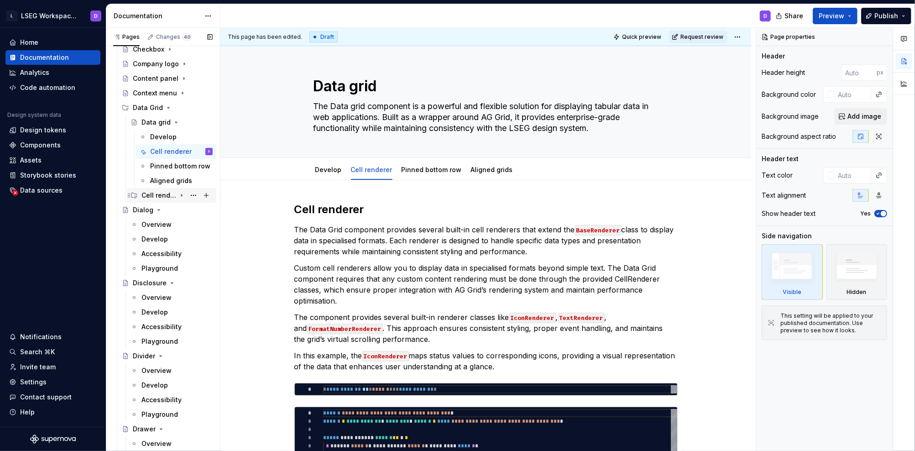
click at [166, 191] on div "Cell renderers" at bounding box center [158, 195] width 35 height 9
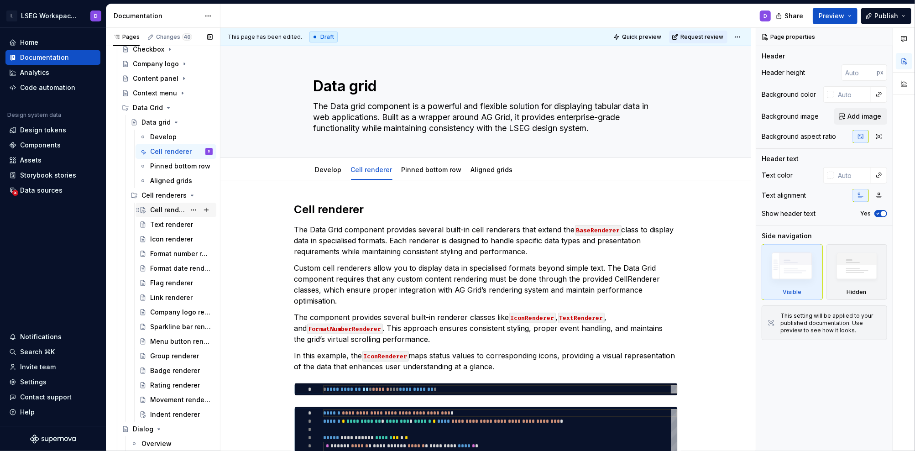
click at [161, 211] on div "Cell renderer - overview" at bounding box center [167, 209] width 35 height 9
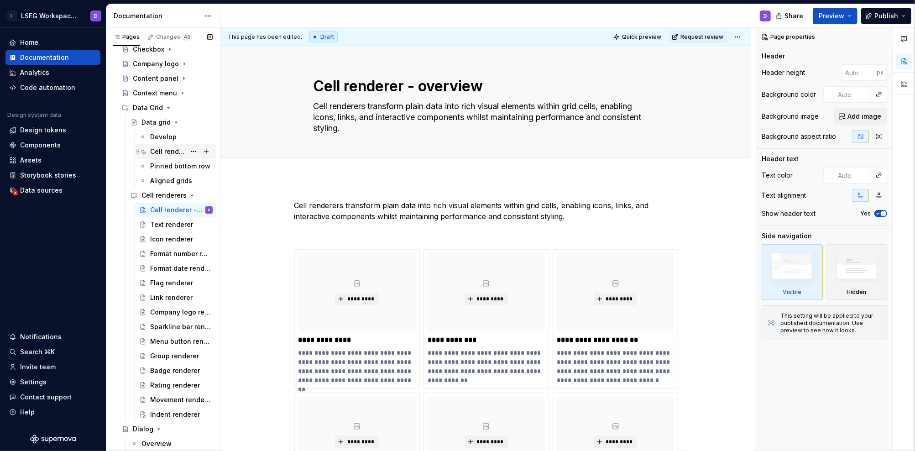
click at [162, 149] on div "Cell renderer" at bounding box center [167, 151] width 35 height 9
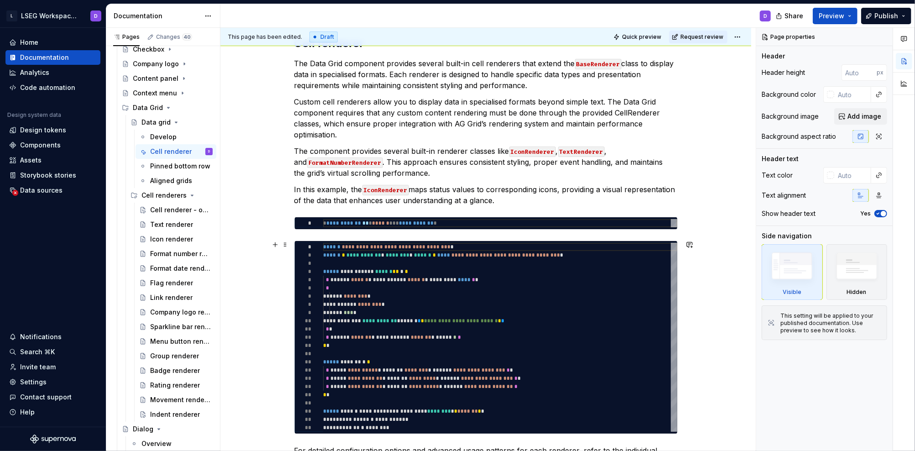
scroll to position [327, 0]
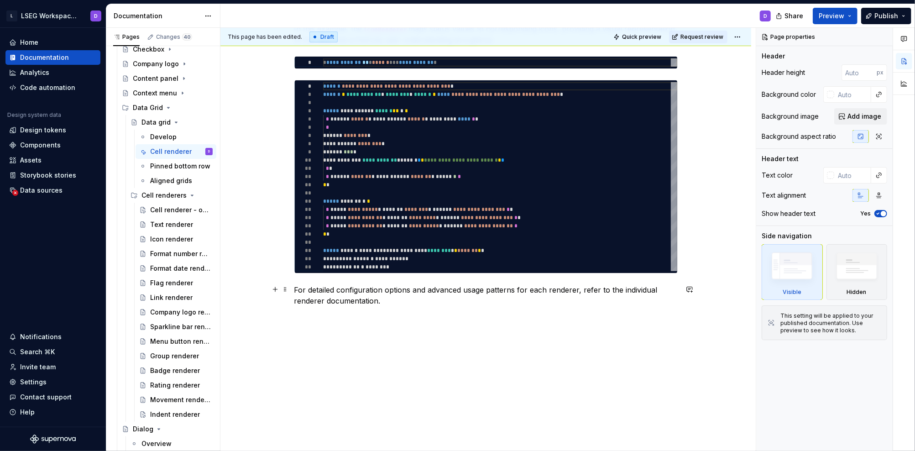
type textarea "*"
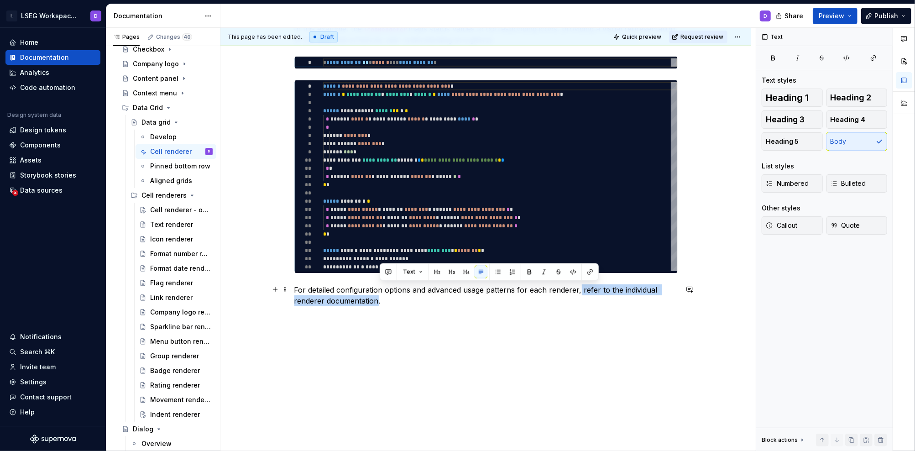
drag, startPoint x: 380, startPoint y: 301, endPoint x: 582, endPoint y: 291, distance: 202.4
click at [582, 291] on p "For detailed configuration options and advanced usage patterns for each rendere…" at bounding box center [485, 295] width 383 height 22
click at [586, 302] on p "For detailed configuration options and advanced usage patterns for each rendere…" at bounding box center [485, 295] width 383 height 22
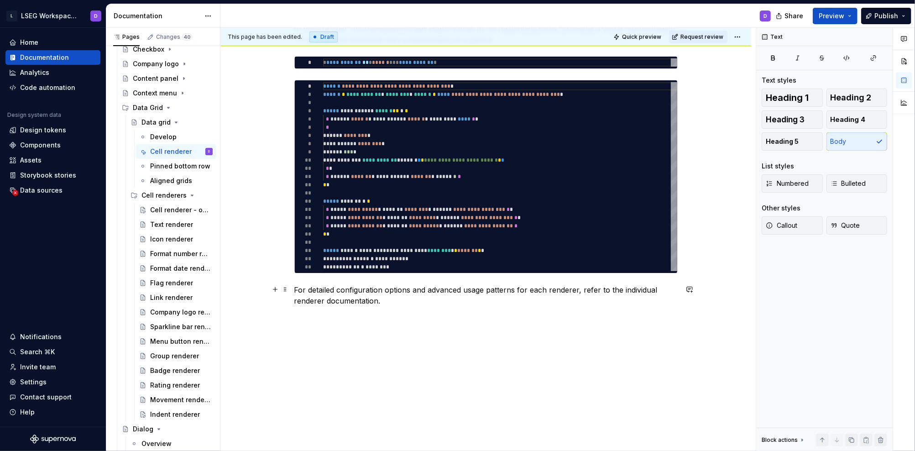
click at [583, 291] on p "For detailed configuration options and advanced usage patterns for each rendere…" at bounding box center [485, 295] width 383 height 22
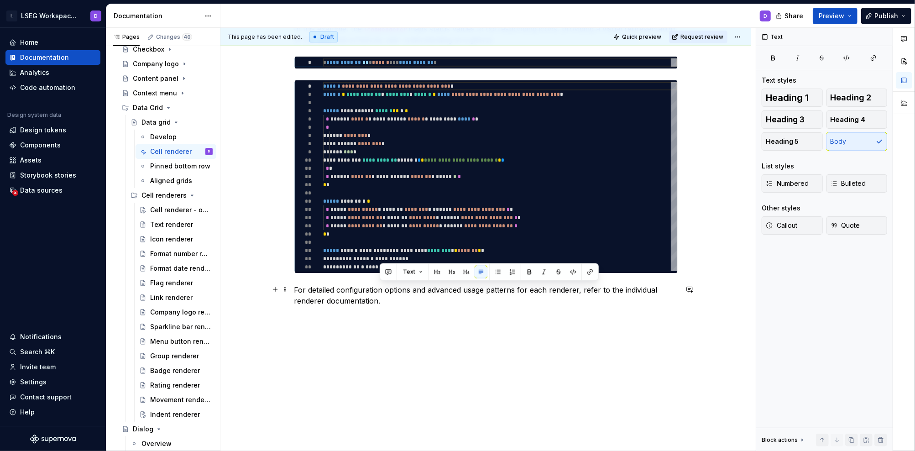
click at [379, 298] on p "For detailed configuration options and advanced usage patterns for each rendere…" at bounding box center [485, 295] width 383 height 22
click at [587, 268] on button "button" at bounding box center [590, 272] width 13 height 13
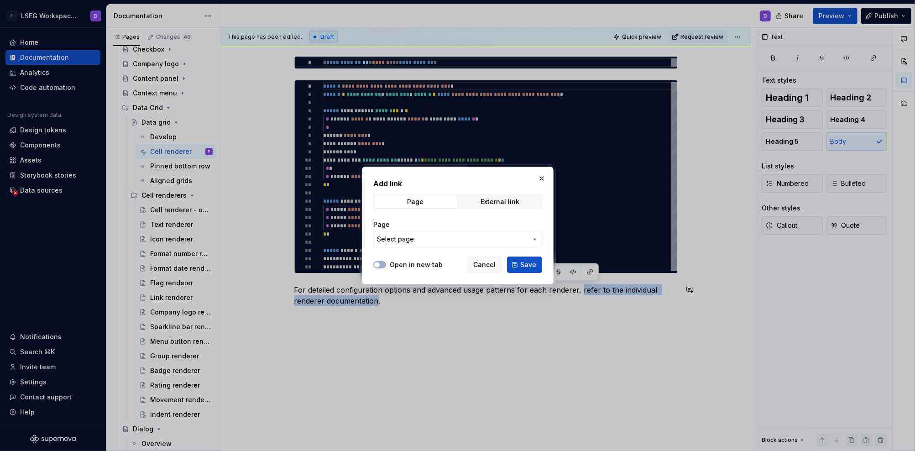
click at [437, 239] on span "Select page" at bounding box center [452, 239] width 151 height 9
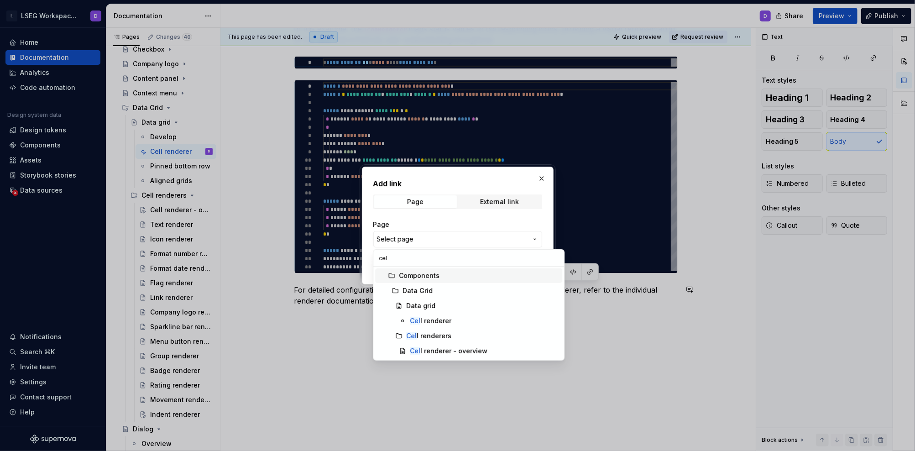
type input "cell"
click at [461, 351] on div "Cell renderer - overview" at bounding box center [448, 350] width 76 height 9
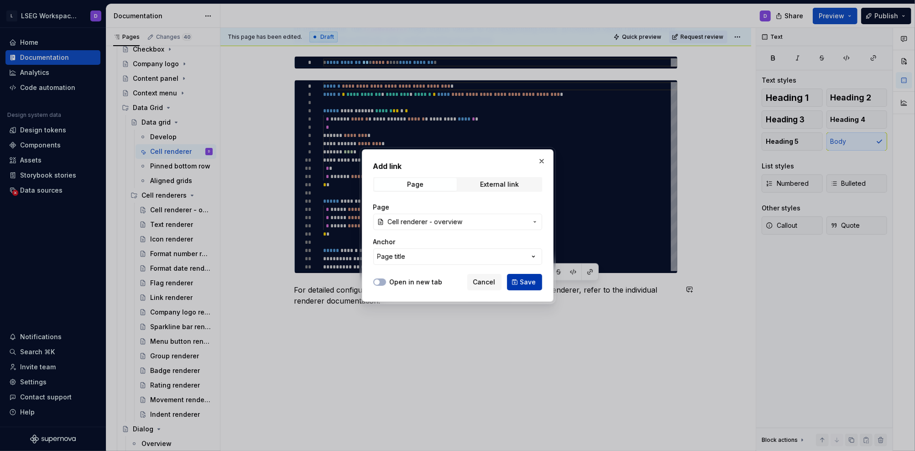
click at [529, 281] on span "Save" at bounding box center [528, 281] width 16 height 9
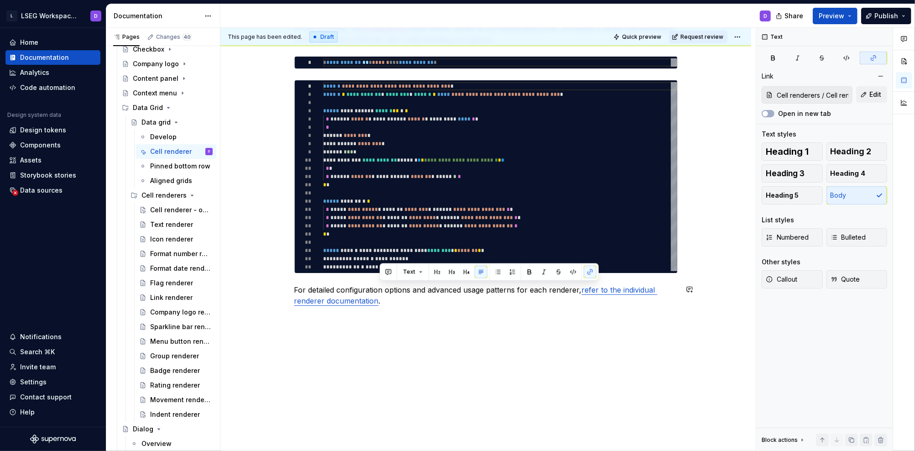
click at [527, 336] on div "**********" at bounding box center [485, 153] width 531 height 599
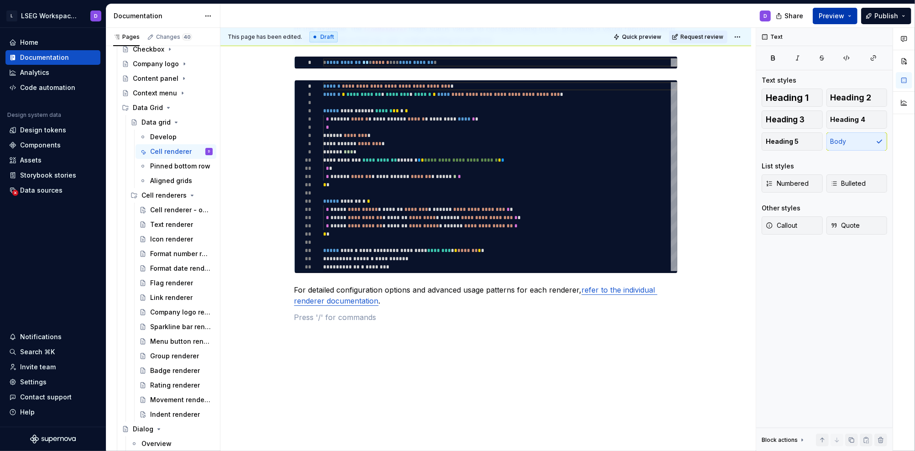
click at [762, 16] on span "Preview" at bounding box center [832, 15] width 26 height 9
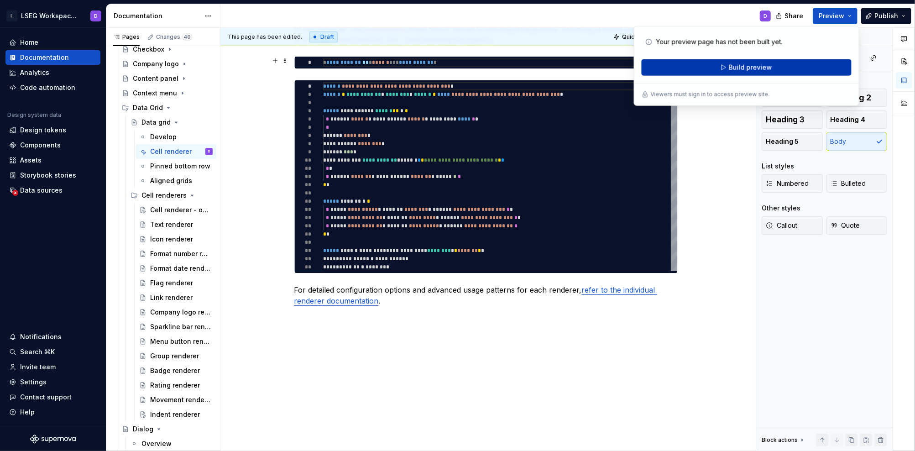
click at [753, 65] on span "Build preview" at bounding box center [749, 67] width 43 height 9
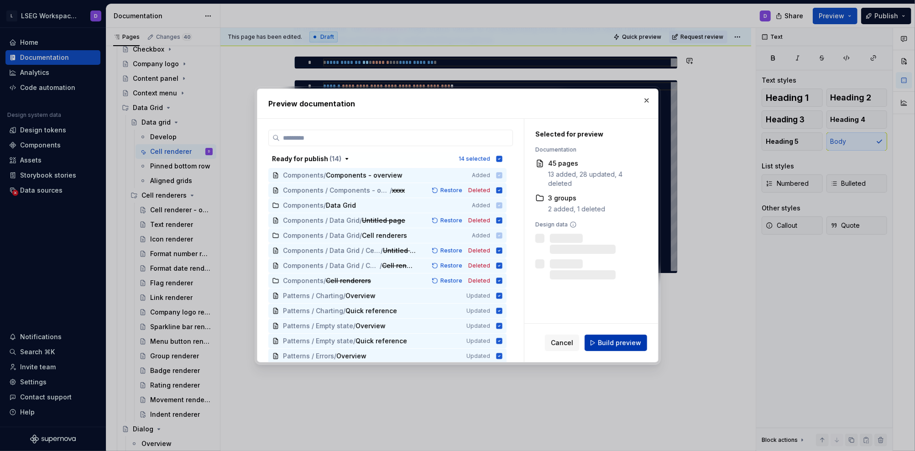
click at [619, 340] on span "Build preview" at bounding box center [619, 342] width 43 height 9
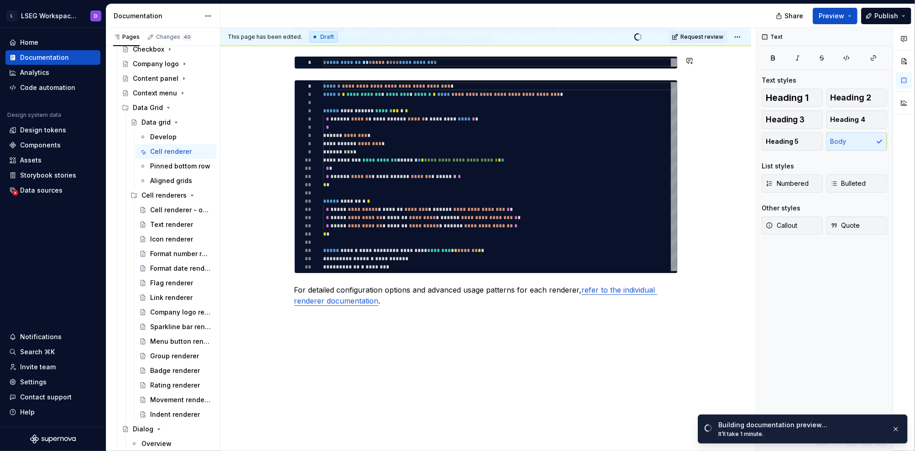
type textarea "*"
